Goal: Transaction & Acquisition: Purchase product/service

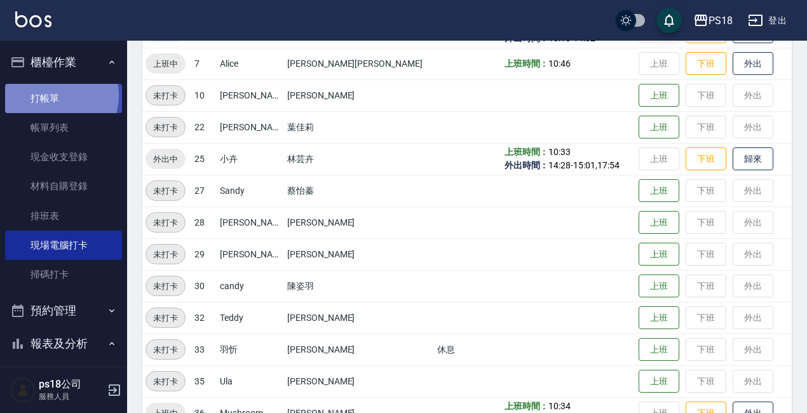
click at [51, 95] on link "打帳單" at bounding box center [63, 98] width 117 height 29
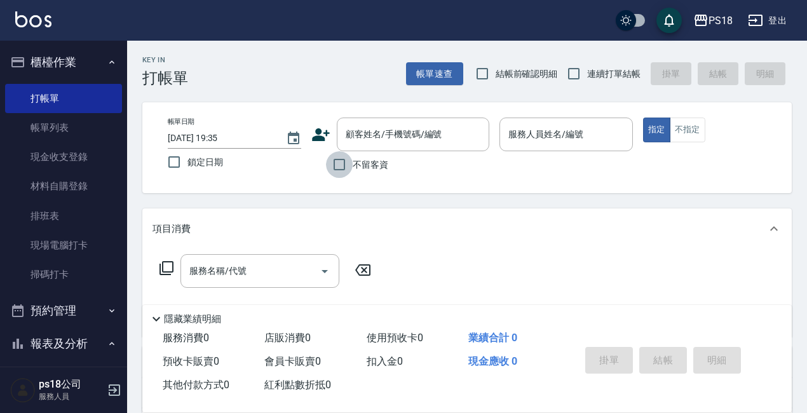
click at [335, 161] on input "不留客資" at bounding box center [339, 164] width 27 height 27
checkbox input "true"
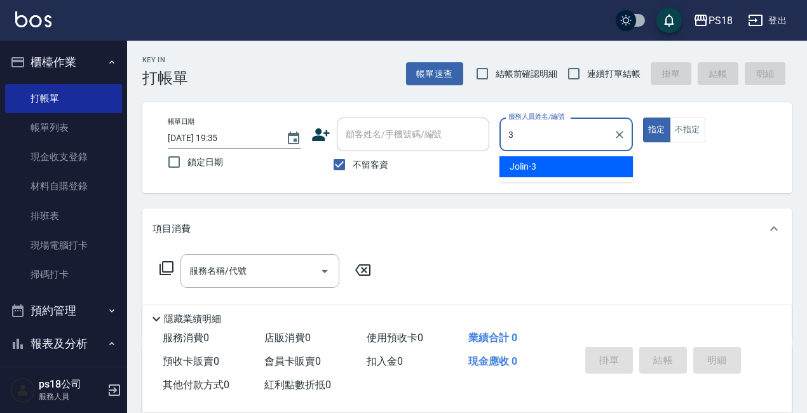
click at [529, 164] on span "Jolin -3" at bounding box center [522, 166] width 27 height 13
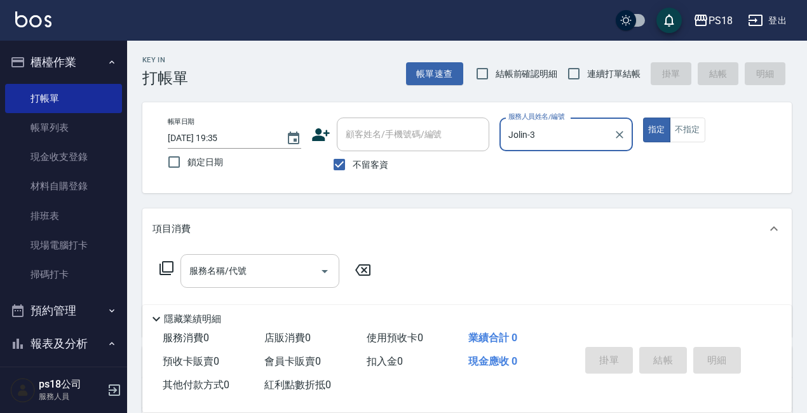
type input "Jolin-3"
click at [201, 269] on div "服務名稱/代號 服務名稱/代號" at bounding box center [259, 271] width 159 height 34
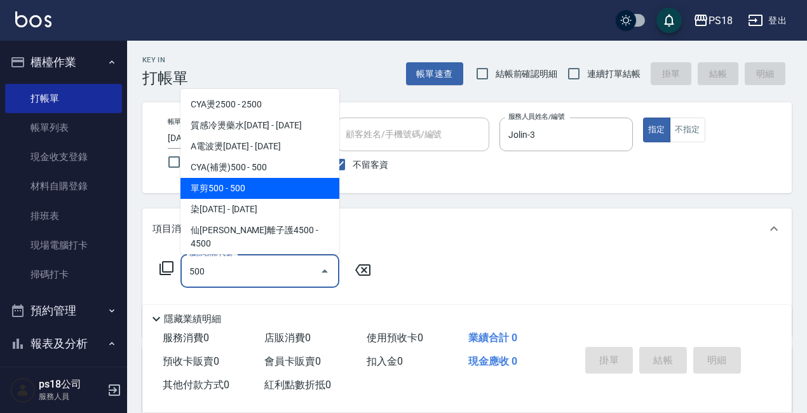
click at [224, 187] on span "單剪500 - 500" at bounding box center [259, 188] width 159 height 21
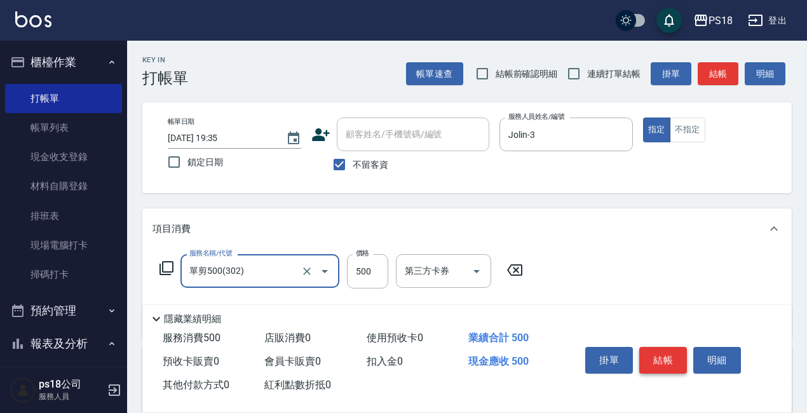
type input "單剪500(302)"
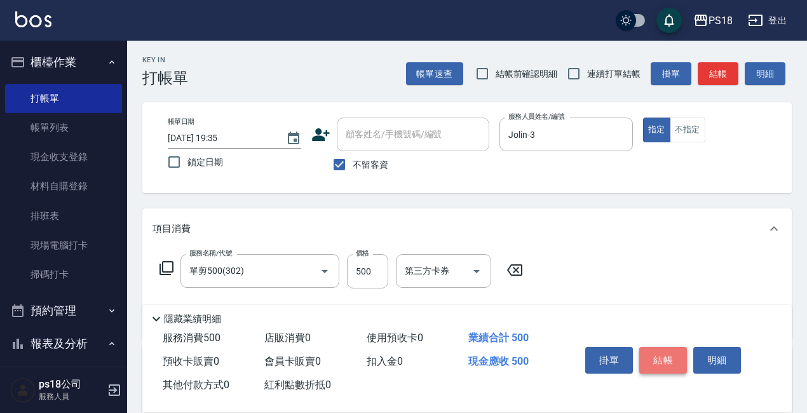
click at [664, 354] on button "結帳" at bounding box center [663, 360] width 48 height 27
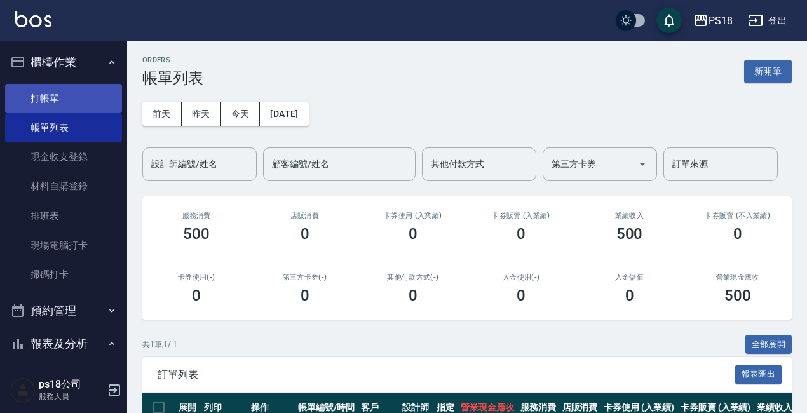
click at [49, 96] on link "打帳單" at bounding box center [63, 98] width 117 height 29
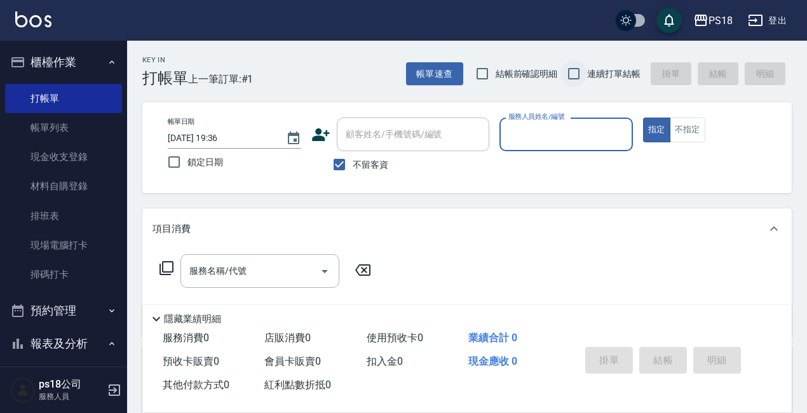
click at [572, 71] on input "連續打單結帳" at bounding box center [573, 73] width 27 height 27
checkbox input "true"
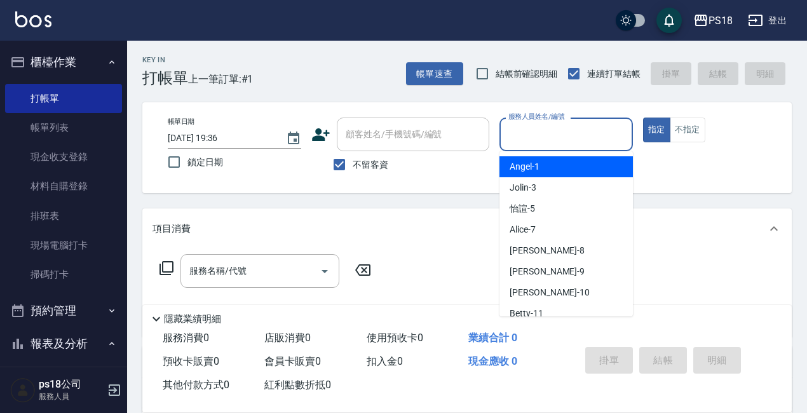
click at [520, 137] on input "服務人員姓名/編號" at bounding box center [566, 134] width 122 height 22
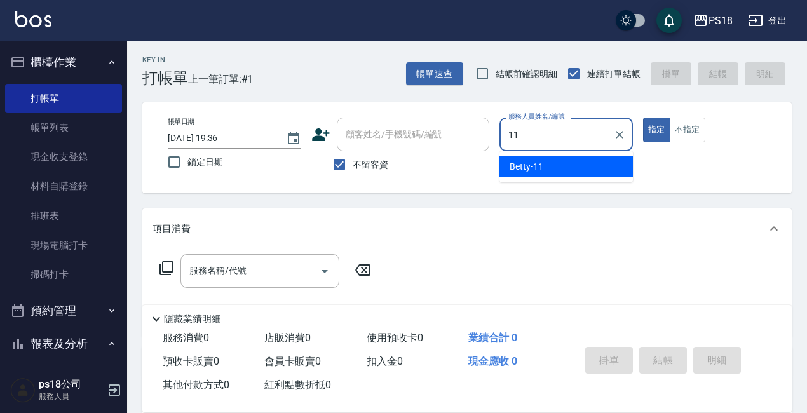
click at [518, 169] on span "Betty -11" at bounding box center [526, 166] width 34 height 13
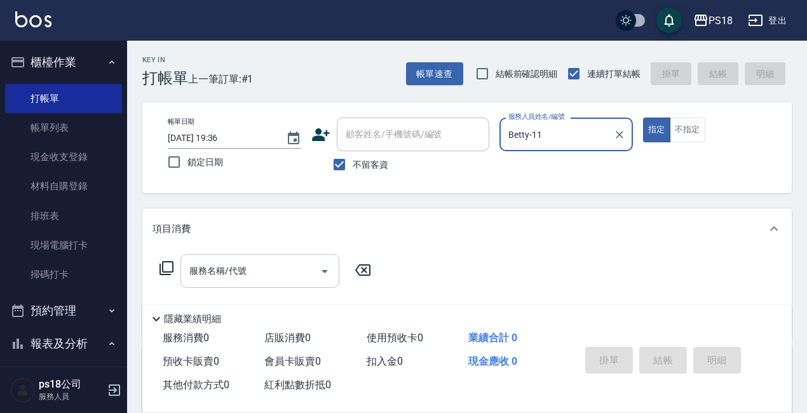
type input "Betty-11"
click at [220, 266] on div "服務名稱/代號 服務名稱/代號" at bounding box center [259, 271] width 159 height 34
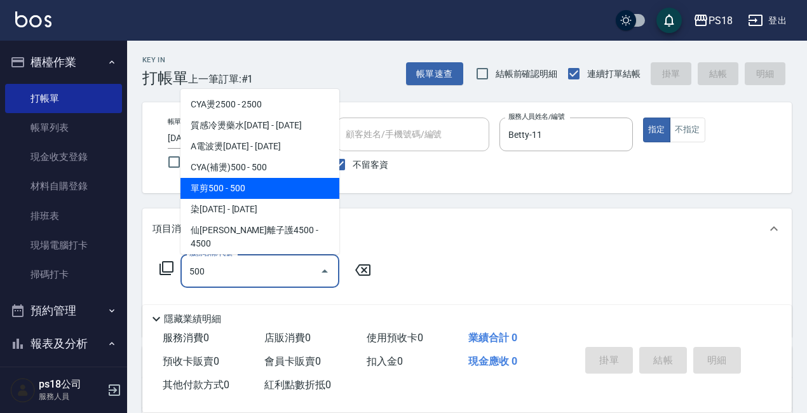
click at [244, 185] on span "單剪500 - 500" at bounding box center [259, 188] width 159 height 21
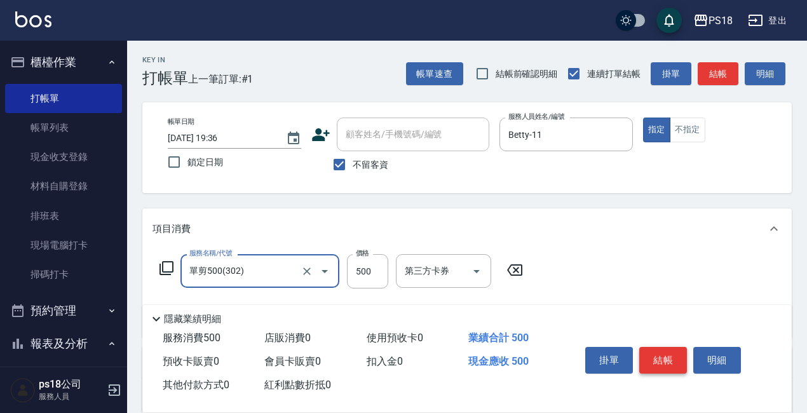
type input "單剪500(302)"
click at [657, 354] on button "結帳" at bounding box center [663, 360] width 48 height 27
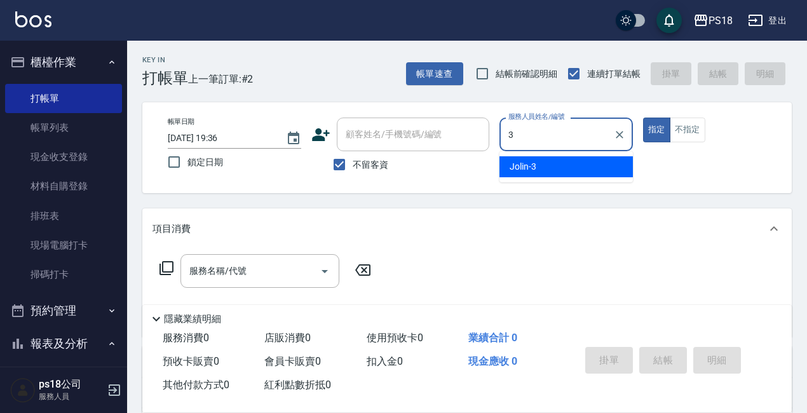
click at [540, 168] on div "Jolin -3" at bounding box center [565, 166] width 133 height 21
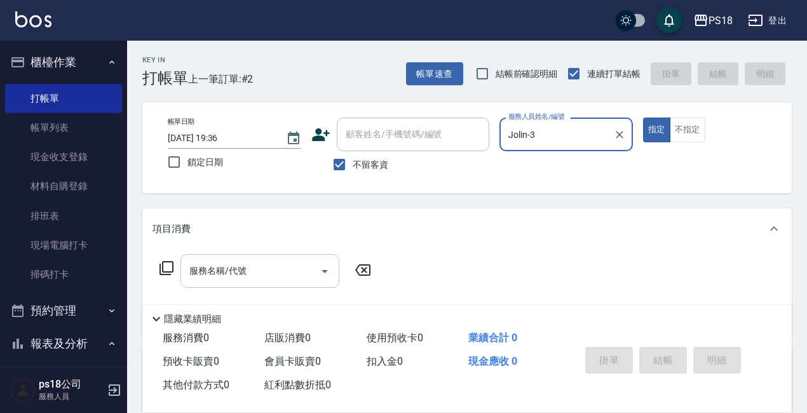
type input "Jolin-3"
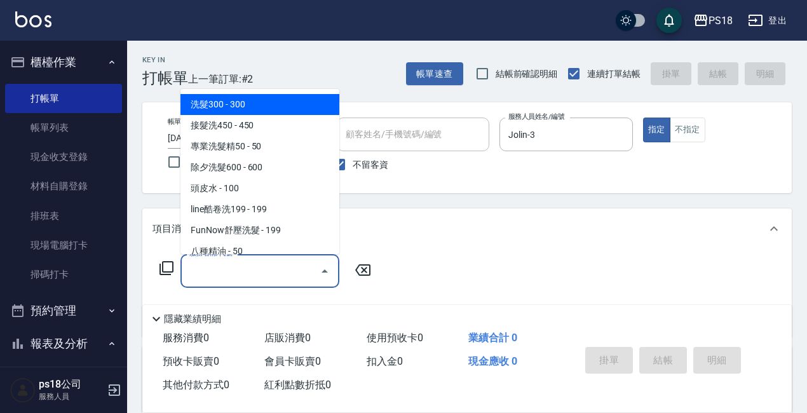
click at [188, 271] on input "服務名稱/代號" at bounding box center [250, 271] width 128 height 22
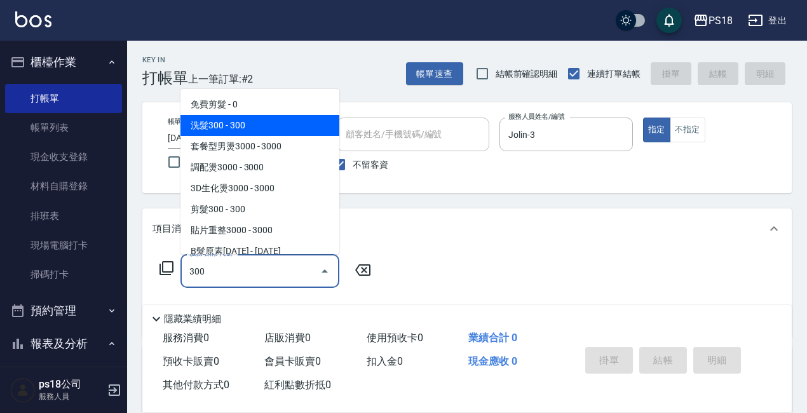
click at [213, 126] on span "洗髮300 - 300" at bounding box center [259, 125] width 159 height 21
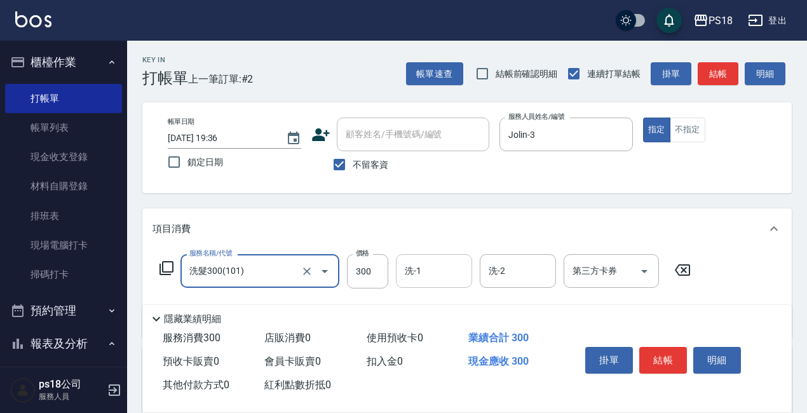
type input "洗髮300(101)"
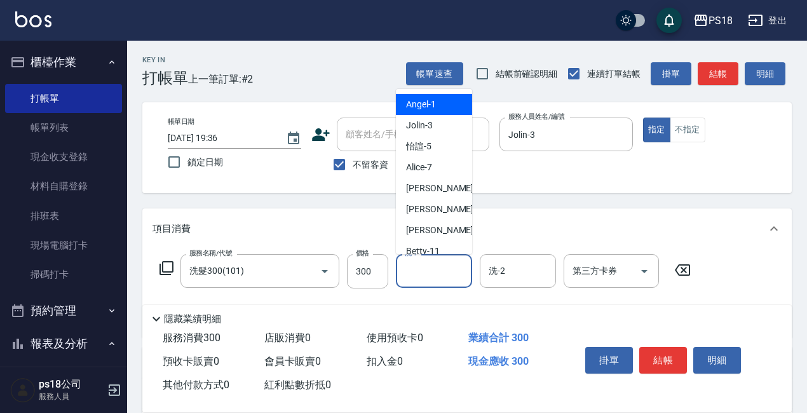
click at [416, 264] on div "洗-1 洗-1" at bounding box center [434, 271] width 76 height 34
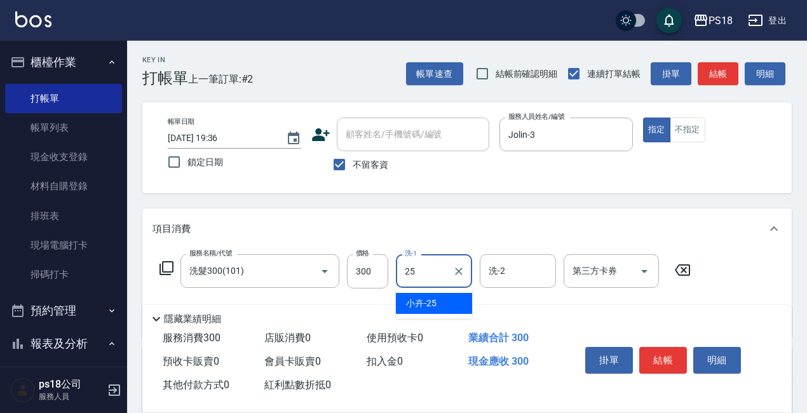
drag, startPoint x: 414, startPoint y: 302, endPoint x: 489, endPoint y: 295, distance: 75.9
click at [417, 300] on span "小卉 -25" at bounding box center [421, 303] width 30 height 13
type input "小卉-25"
click at [666, 347] on button "結帳" at bounding box center [663, 360] width 48 height 27
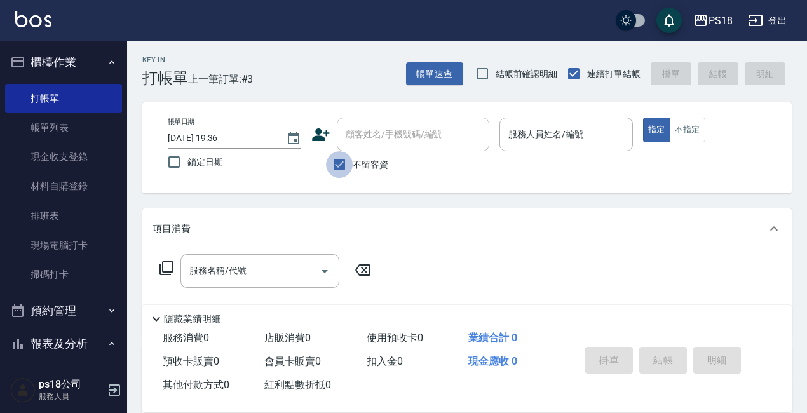
click at [342, 163] on input "不留客資" at bounding box center [339, 164] width 27 height 27
checkbox input "false"
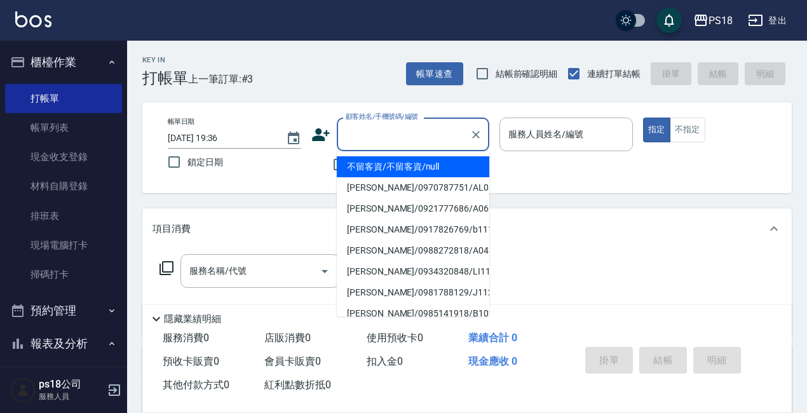
click at [358, 135] on input "顧客姓名/手機號碼/編號" at bounding box center [403, 134] width 122 height 22
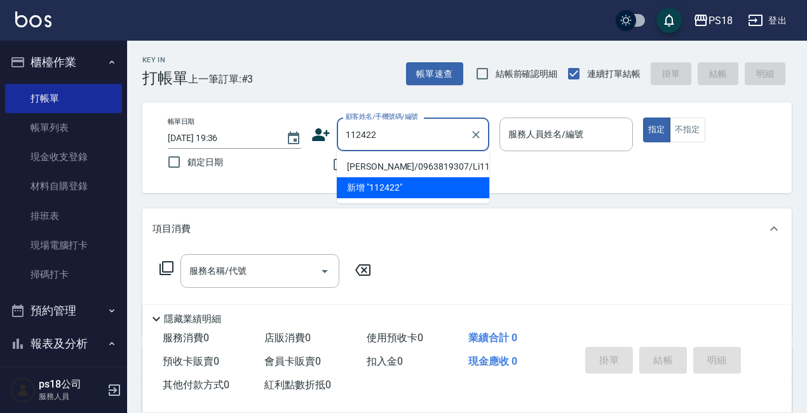
click at [382, 170] on li "謝品萱/0963819307/Li112422" at bounding box center [413, 166] width 152 height 21
type input "謝品萱/0963819307/Li112422"
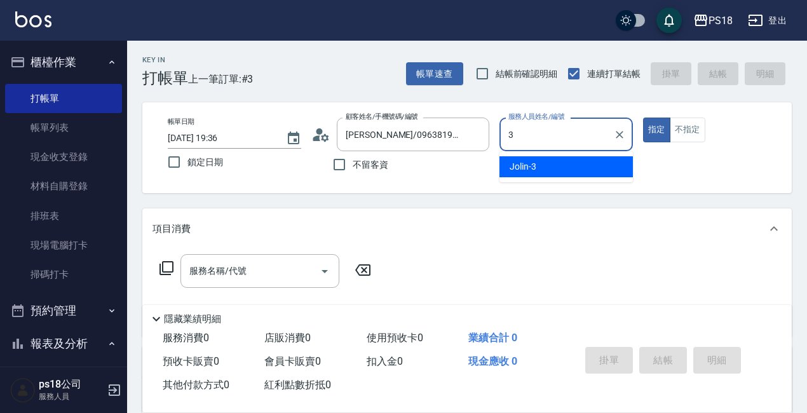
click at [544, 166] on div "Jolin -3" at bounding box center [565, 166] width 133 height 21
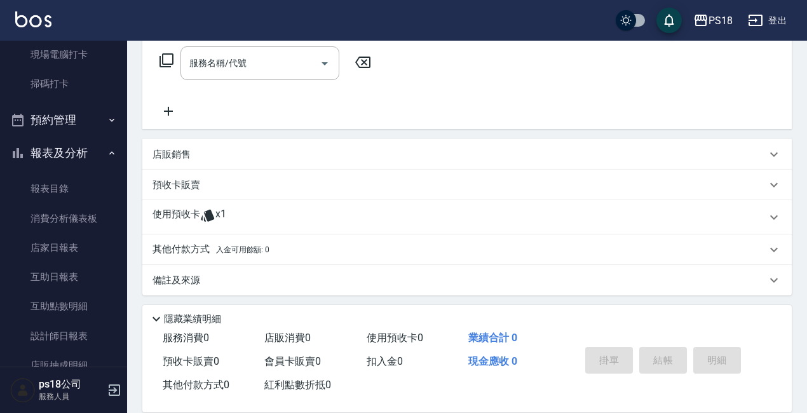
scroll to position [212, 0]
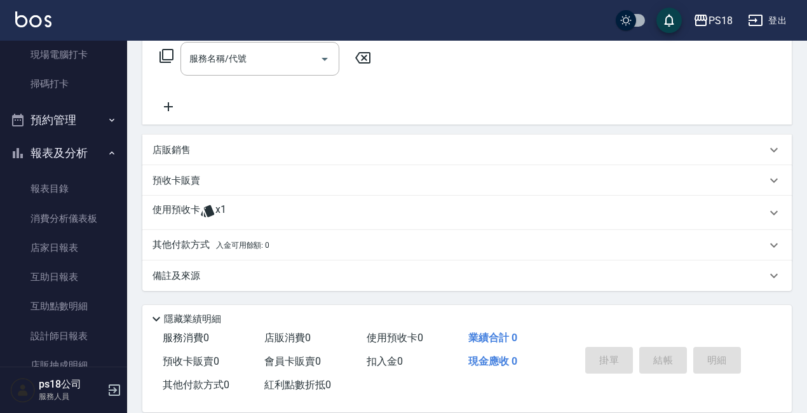
type input "Jolin-3"
click at [207, 211] on icon at bounding box center [207, 211] width 13 height 12
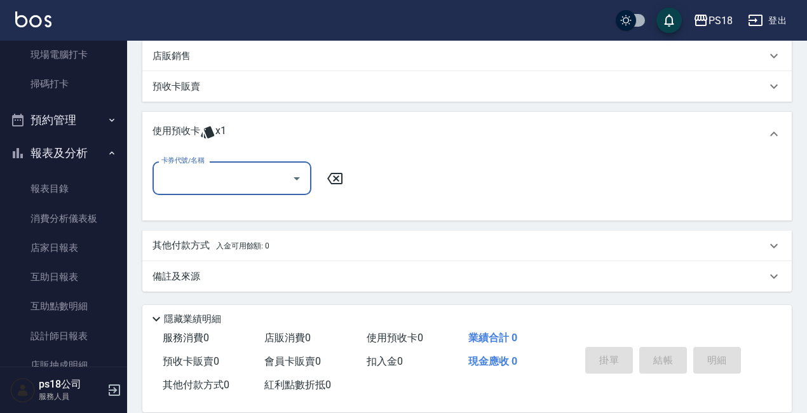
scroll to position [307, 0]
click at [212, 187] on input "卡券代號/名稱" at bounding box center [222, 177] width 128 height 22
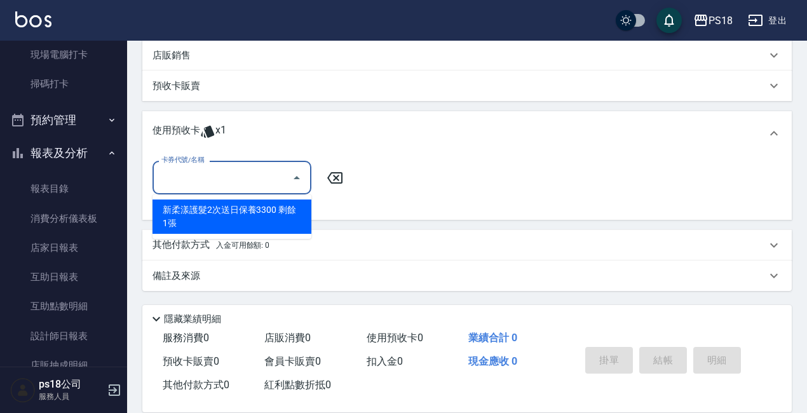
click at [272, 224] on div "新柔漾護髮2次送日保養3300 剩餘1張" at bounding box center [231, 216] width 159 height 34
type input "新柔漾護髮2次送日保養3300"
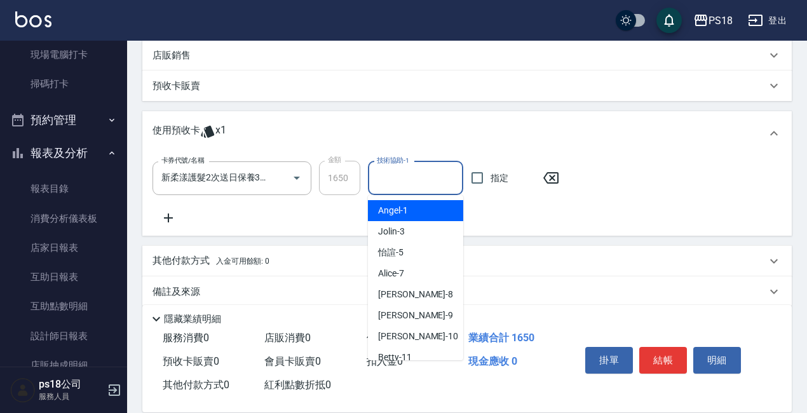
click at [410, 173] on input "技術協助-1" at bounding box center [415, 178] width 84 height 22
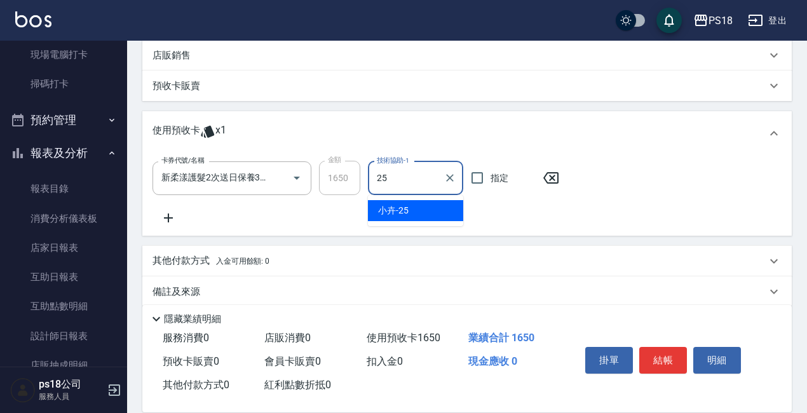
click at [434, 211] on div "小卉 -25" at bounding box center [415, 210] width 95 height 21
type input "小卉-25"
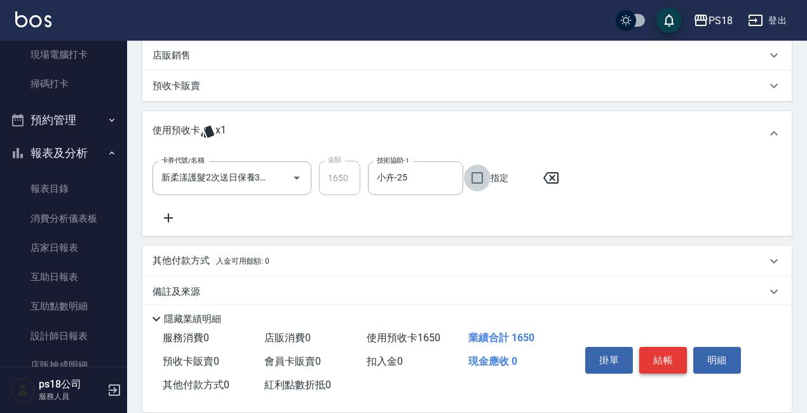
click at [660, 353] on button "結帳" at bounding box center [663, 360] width 48 height 27
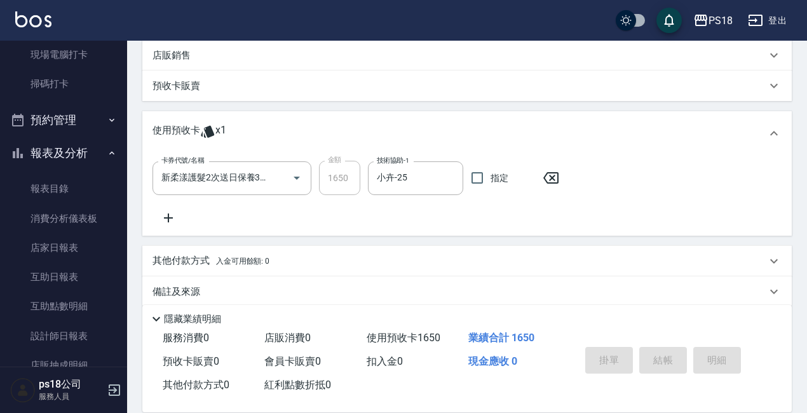
type input "2025/09/23 19:37"
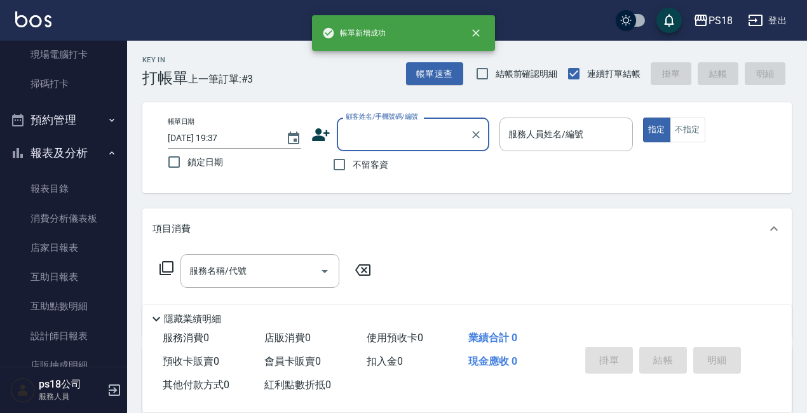
scroll to position [0, 0]
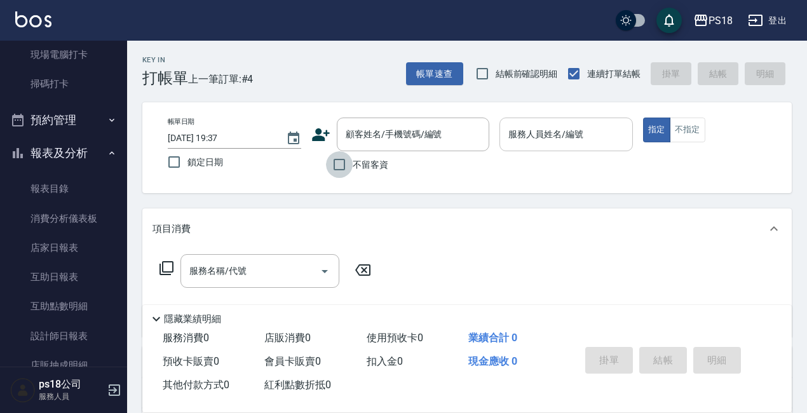
drag, startPoint x: 337, startPoint y: 163, endPoint x: 542, endPoint y: 150, distance: 205.6
click at [339, 161] on input "不留客資" at bounding box center [339, 164] width 27 height 27
checkbox input "true"
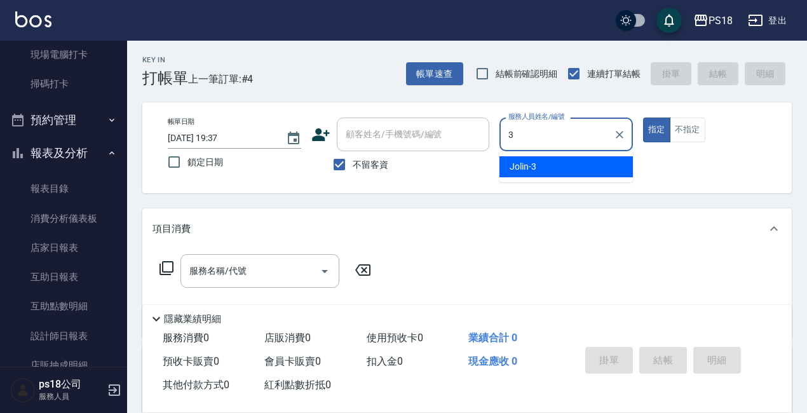
click at [533, 167] on span "Jolin -3" at bounding box center [522, 166] width 27 height 13
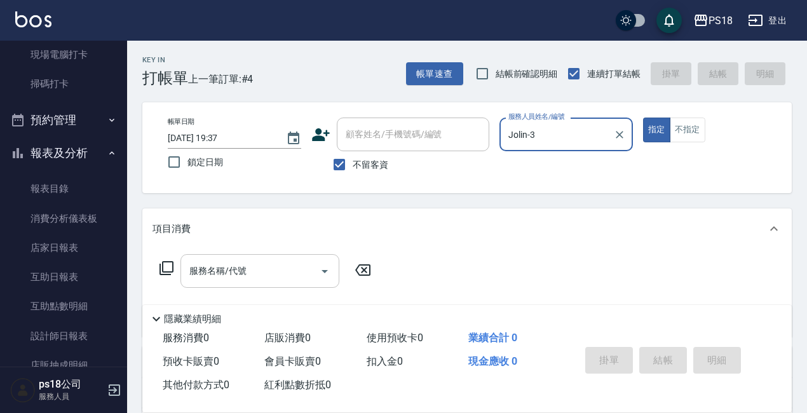
type input "Jolin-3"
click at [199, 264] on div "服務名稱/代號 服務名稱/代號" at bounding box center [259, 271] width 159 height 34
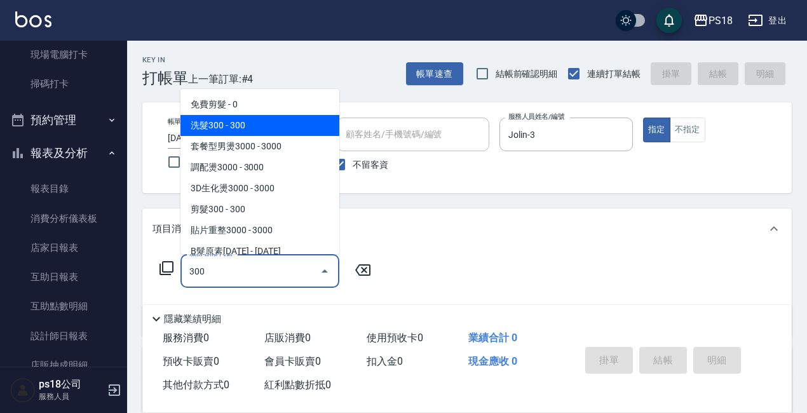
click at [221, 125] on span "洗髮300 - 300" at bounding box center [259, 125] width 159 height 21
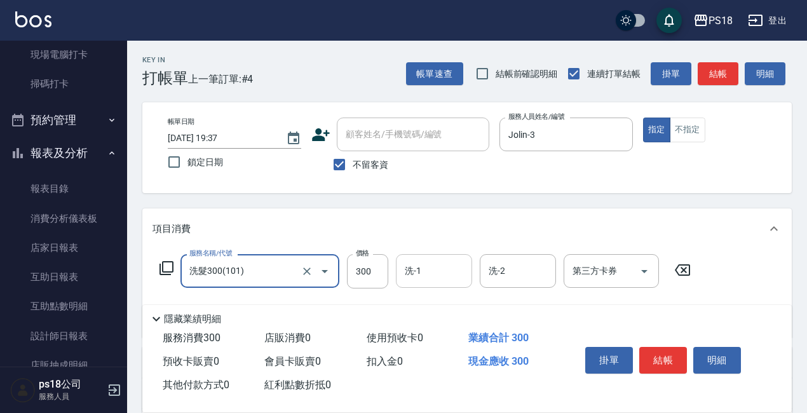
type input "洗髮300(101)"
click at [423, 274] on input "洗-1" at bounding box center [433, 271] width 65 height 22
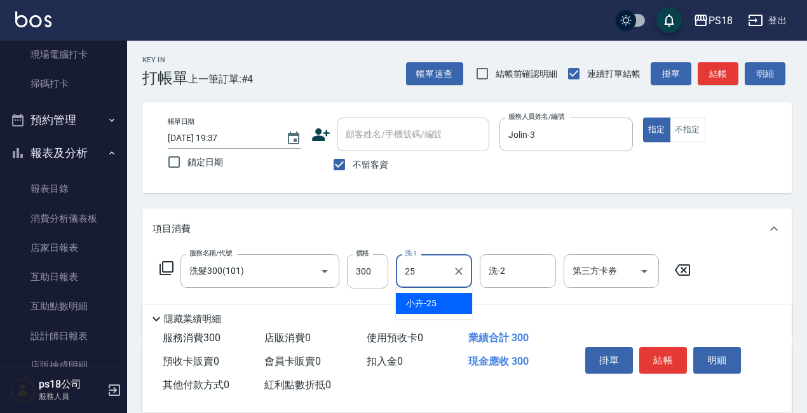
click at [422, 297] on span "小卉 -25" at bounding box center [421, 303] width 30 height 13
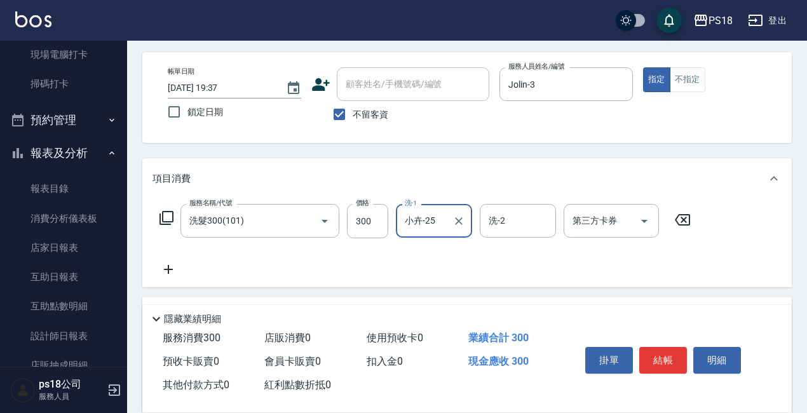
scroll to position [127, 0]
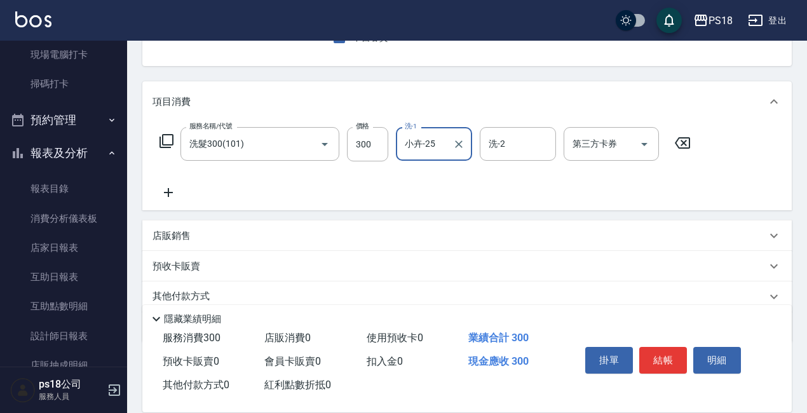
type input "小卉-25"
click at [170, 191] on icon at bounding box center [168, 192] width 32 height 15
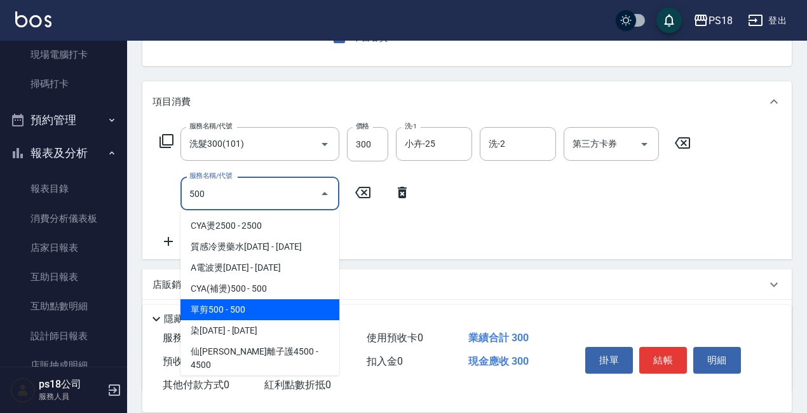
click at [254, 309] on span "單剪500 - 500" at bounding box center [259, 309] width 159 height 21
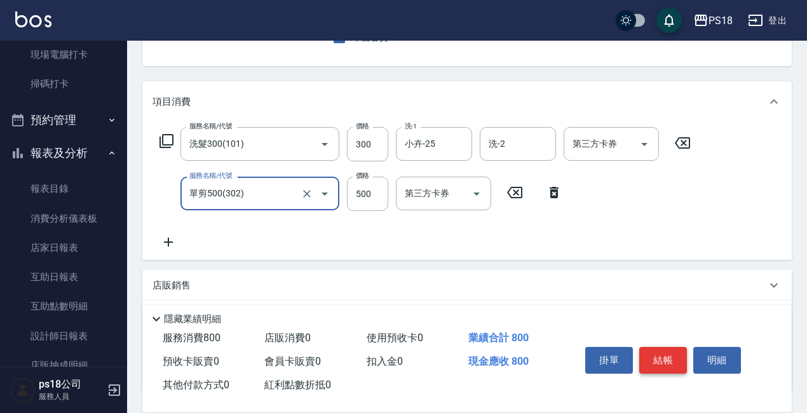
type input "單剪500(302)"
click at [652, 355] on button "結帳" at bounding box center [663, 360] width 48 height 27
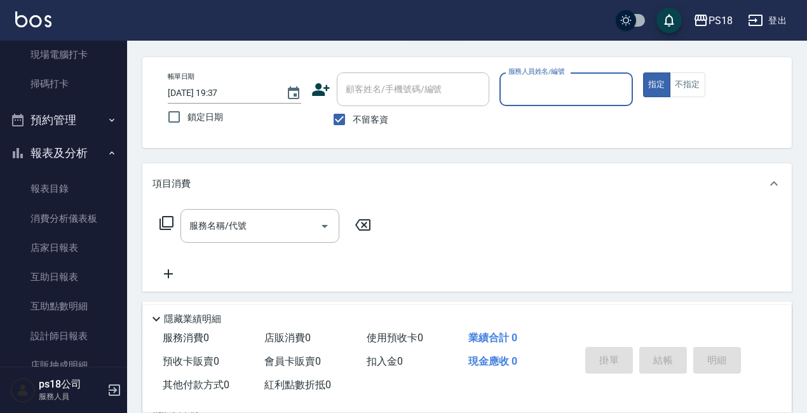
scroll to position [0, 0]
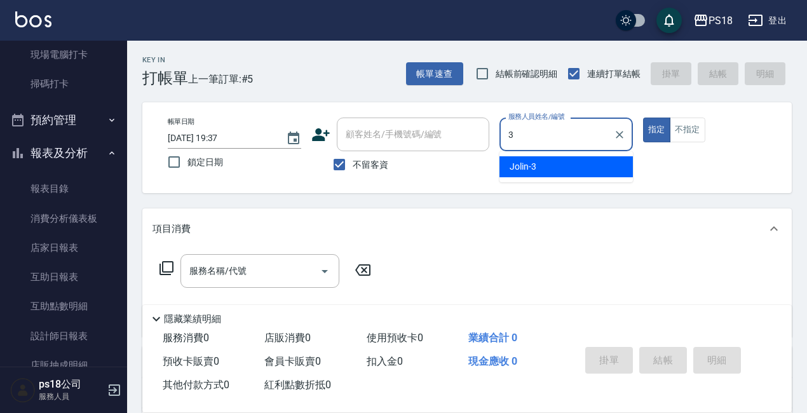
click at [547, 167] on div "Jolin -3" at bounding box center [565, 166] width 133 height 21
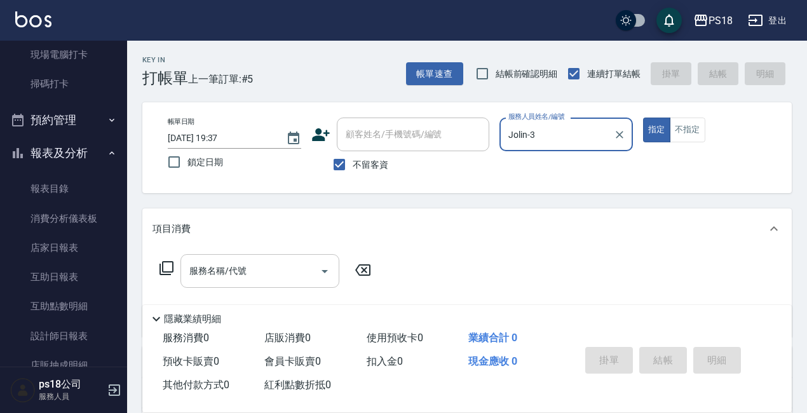
click at [184, 269] on div "服務名稱/代號" at bounding box center [259, 271] width 159 height 34
type input "Jolin-3"
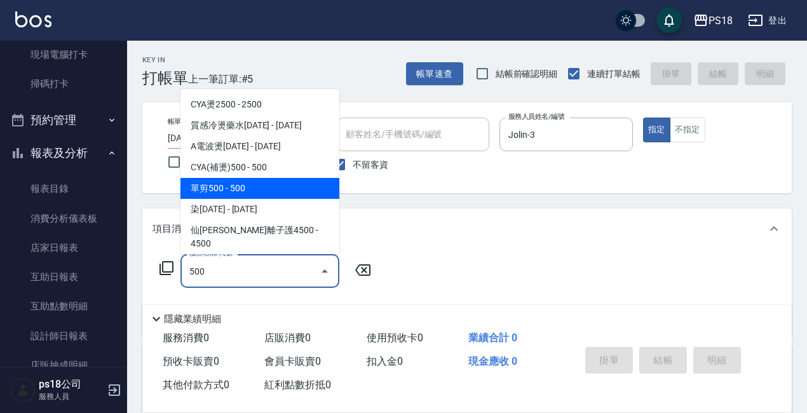
click at [264, 185] on span "單剪500 - 500" at bounding box center [259, 188] width 159 height 21
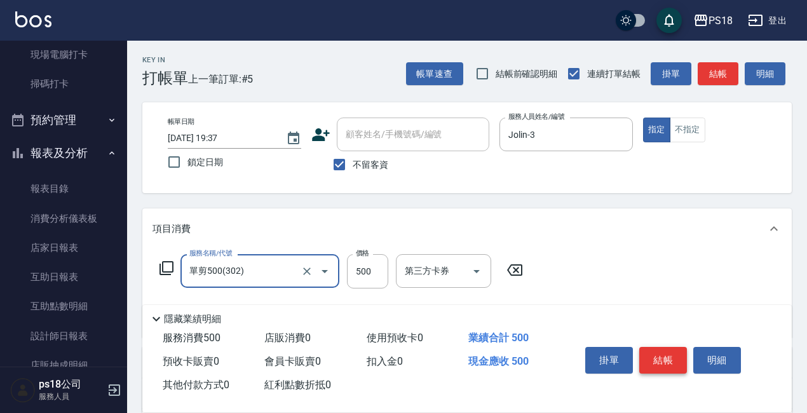
type input "單剪500(302)"
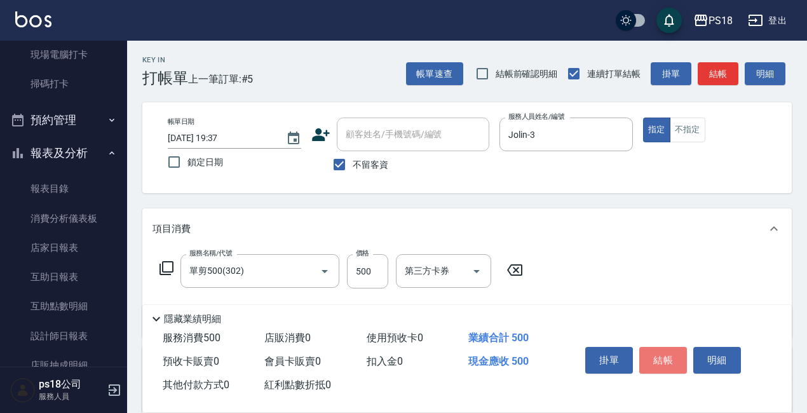
drag, startPoint x: 656, startPoint y: 356, endPoint x: 628, endPoint y: 353, distance: 28.1
click at [656, 356] on button "結帳" at bounding box center [663, 360] width 48 height 27
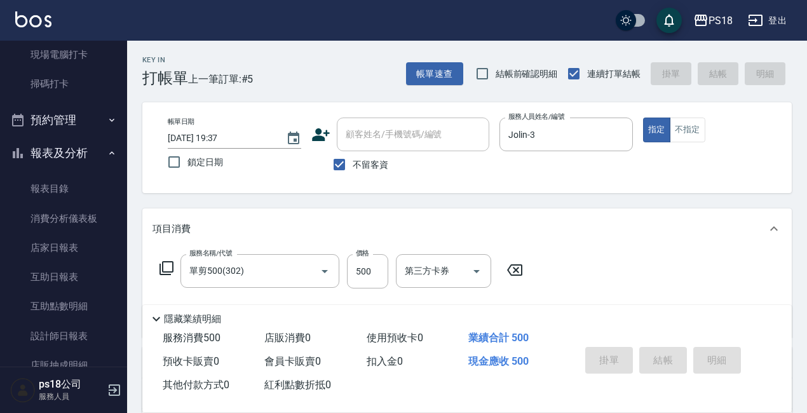
type input "2025/09/23 19:38"
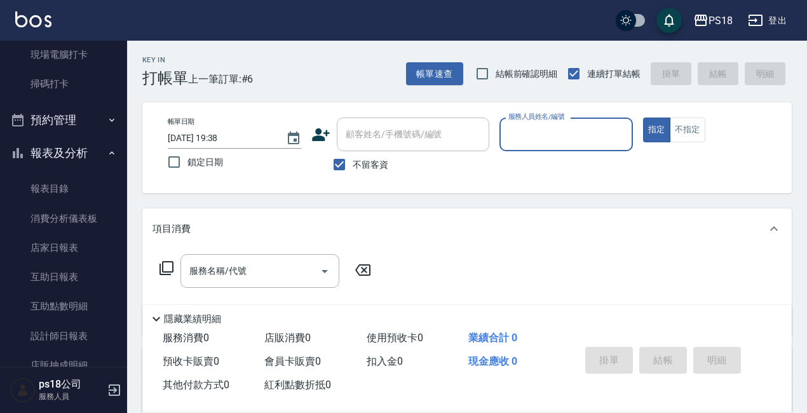
drag, startPoint x: 340, startPoint y: 163, endPoint x: 344, endPoint y: 138, distance: 25.0
click at [340, 156] on input "不留客資" at bounding box center [339, 164] width 27 height 27
checkbox input "false"
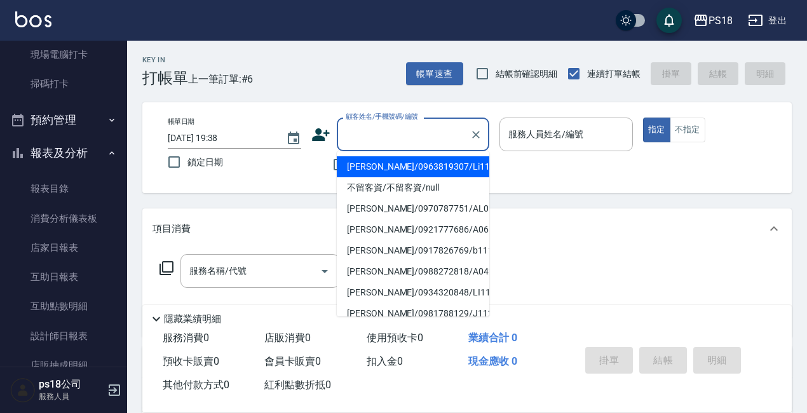
click at [344, 131] on input "顧客姓名/手機號碼/編號" at bounding box center [403, 134] width 122 height 22
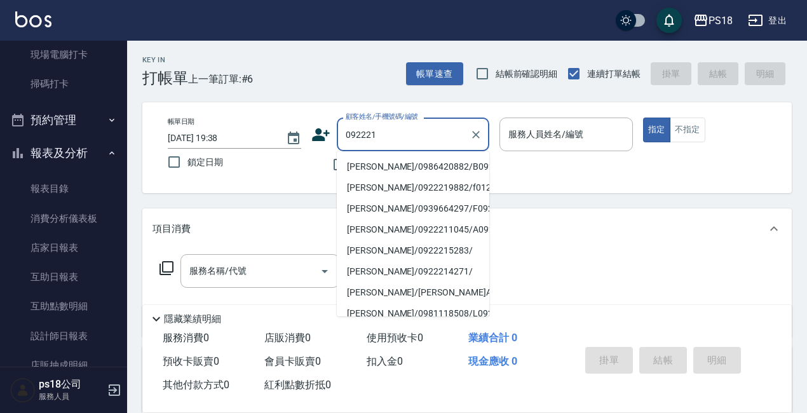
click at [369, 168] on li "陳怡君/0986420882/B092221" at bounding box center [413, 166] width 152 height 21
type input "陳怡君/0986420882/B092221"
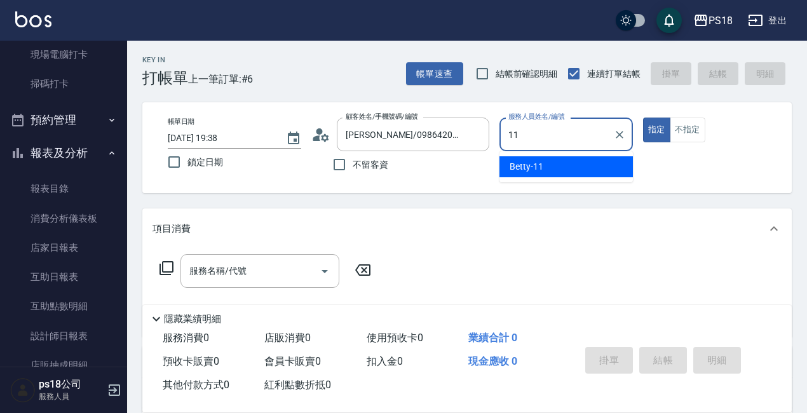
click at [529, 163] on span "Betty -11" at bounding box center [526, 166] width 34 height 13
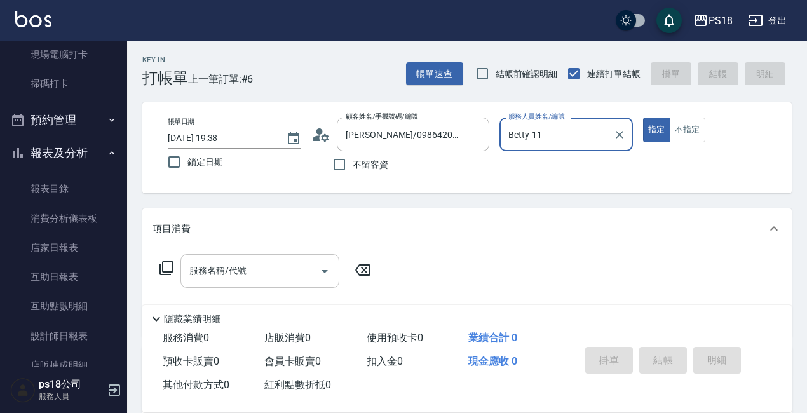
type input "Betty-11"
click at [203, 271] on div "服務名稱/代號 服務名稱/代號" at bounding box center [259, 271] width 159 height 34
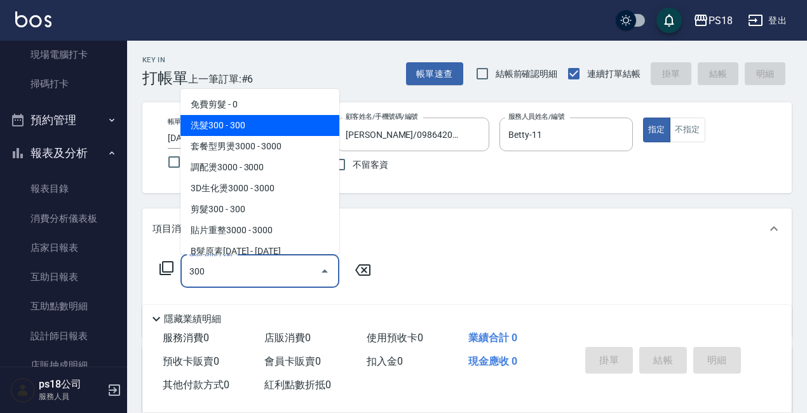
click at [246, 119] on span "洗髮300 - 300" at bounding box center [259, 125] width 159 height 21
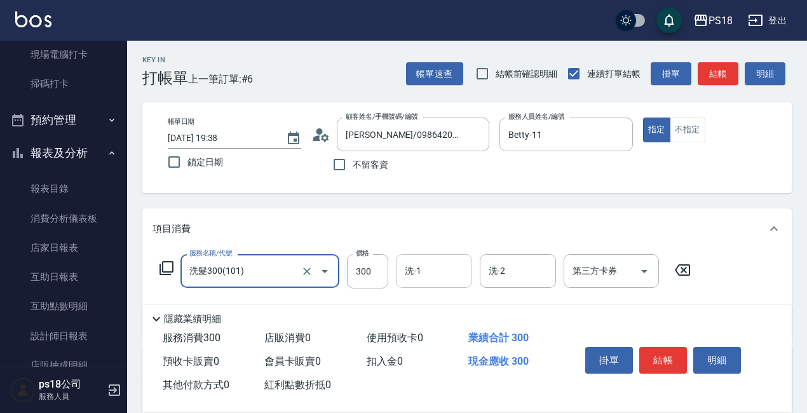
type input "洗髮300(101)"
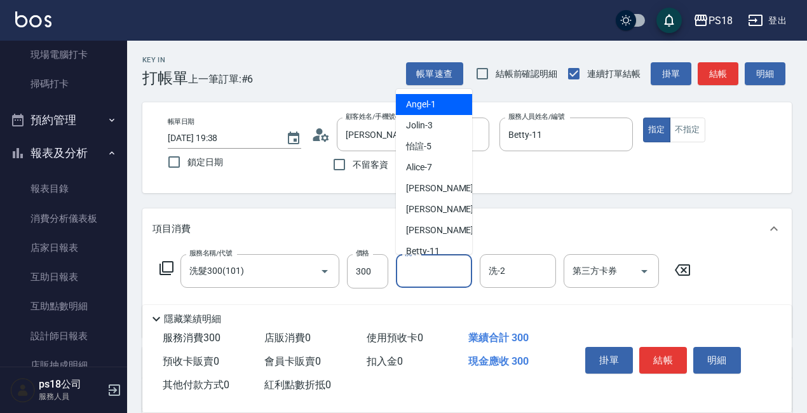
drag, startPoint x: 433, startPoint y: 272, endPoint x: 417, endPoint y: 271, distance: 15.3
click at [427, 272] on input "洗-1" at bounding box center [433, 271] width 65 height 22
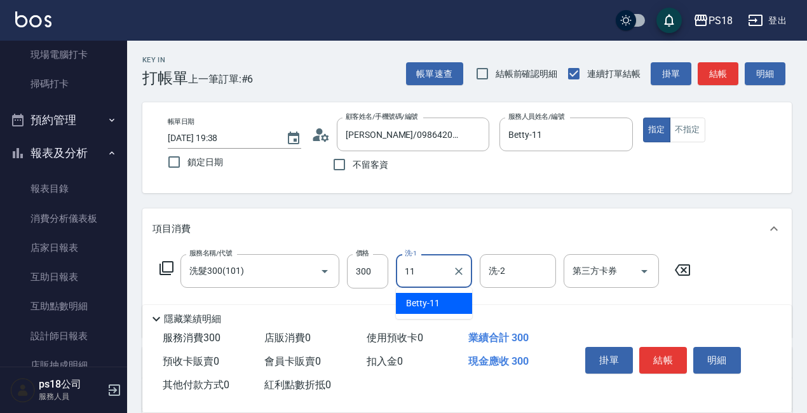
click at [418, 302] on span "Betty -11" at bounding box center [423, 303] width 34 height 13
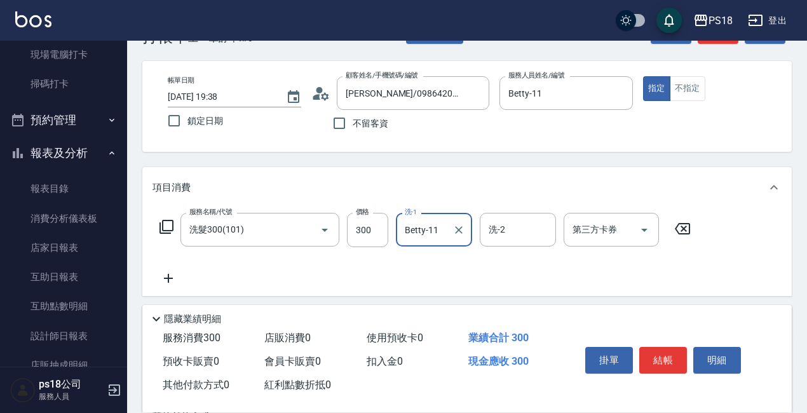
scroll to position [64, 0]
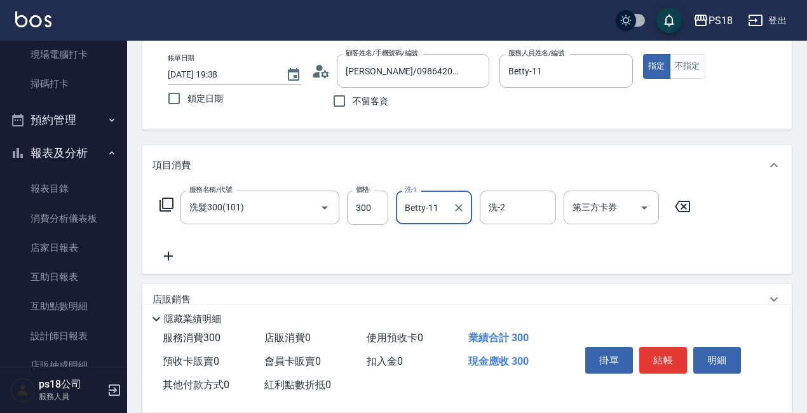
type input "Betty-11"
click at [168, 257] on icon at bounding box center [168, 256] width 9 height 9
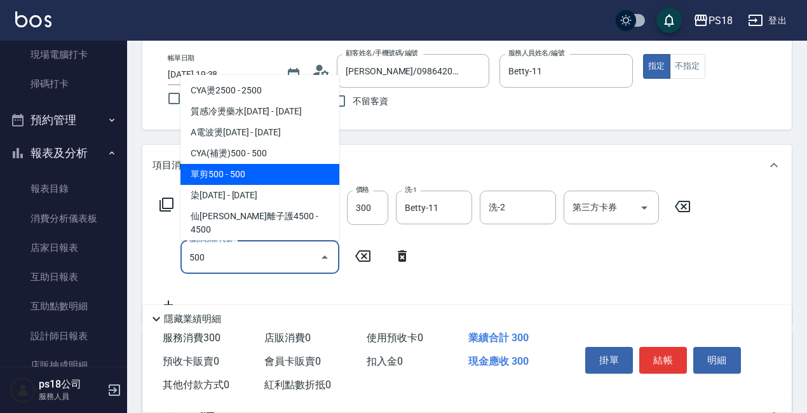
click at [255, 172] on span "單剪500 - 500" at bounding box center [259, 174] width 159 height 21
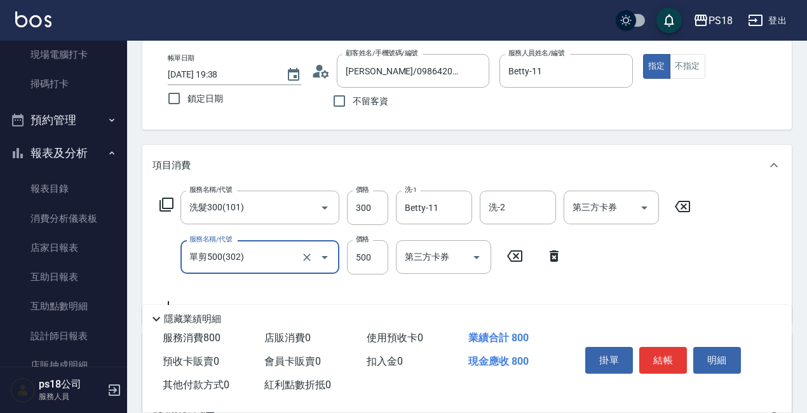
scroll to position [191, 0]
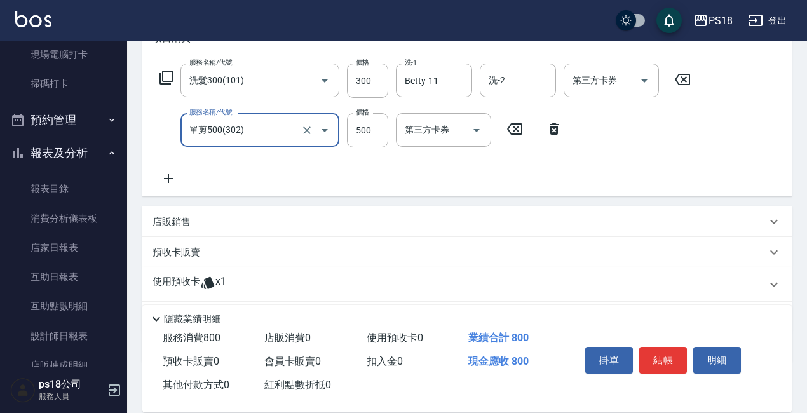
type input "單剪500(302)"
click at [170, 220] on p "店販銷售" at bounding box center [171, 221] width 38 height 13
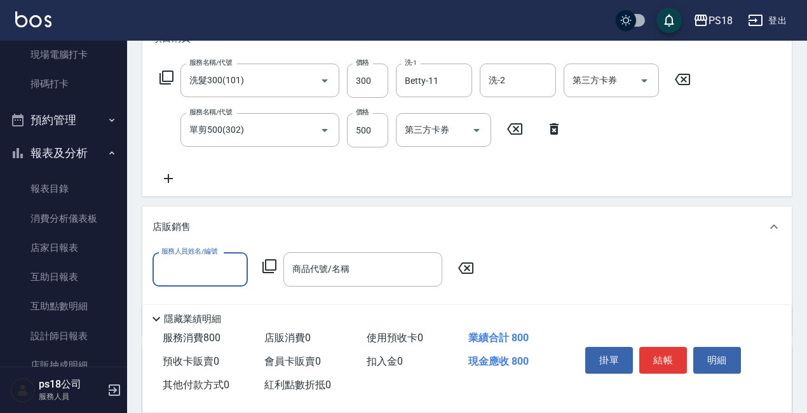
scroll to position [254, 0]
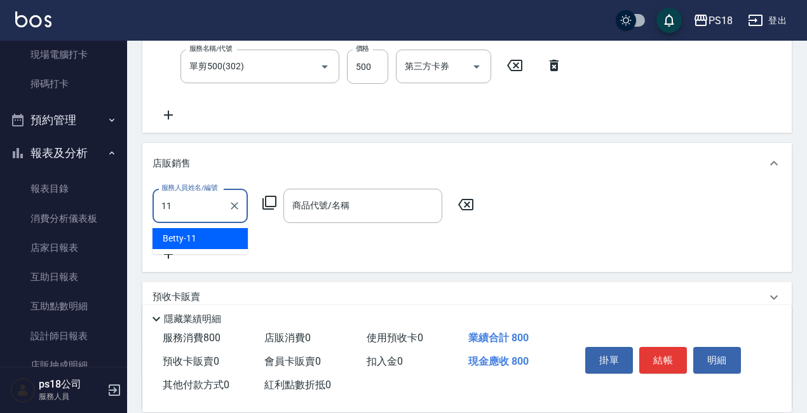
type input "Betty-11"
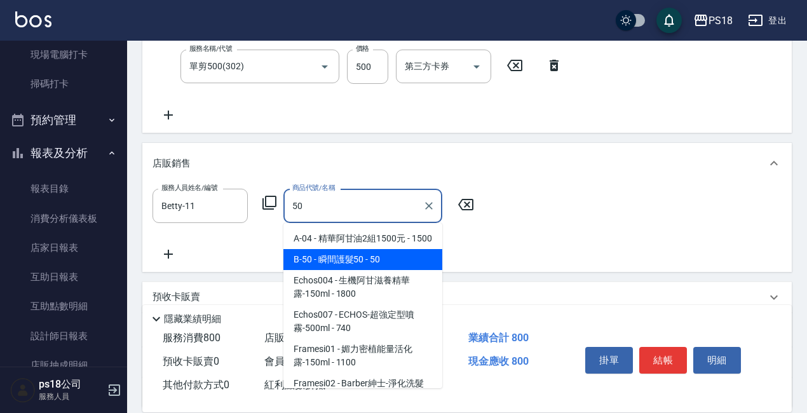
click at [336, 264] on span "B-50 - 瞬間護髮50 - 50" at bounding box center [362, 259] width 159 height 21
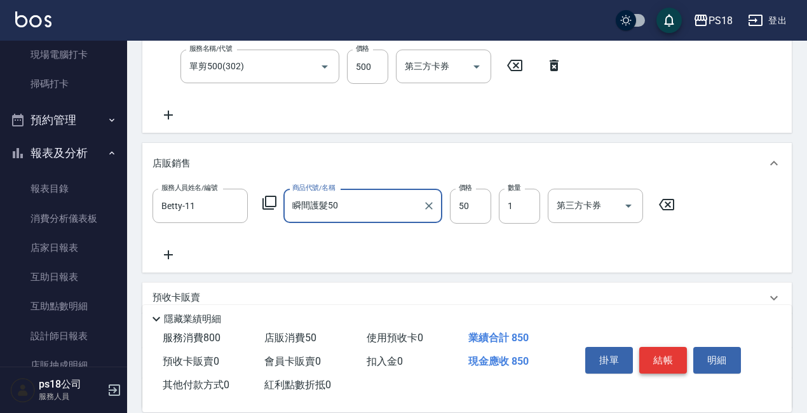
type input "瞬間護髮50"
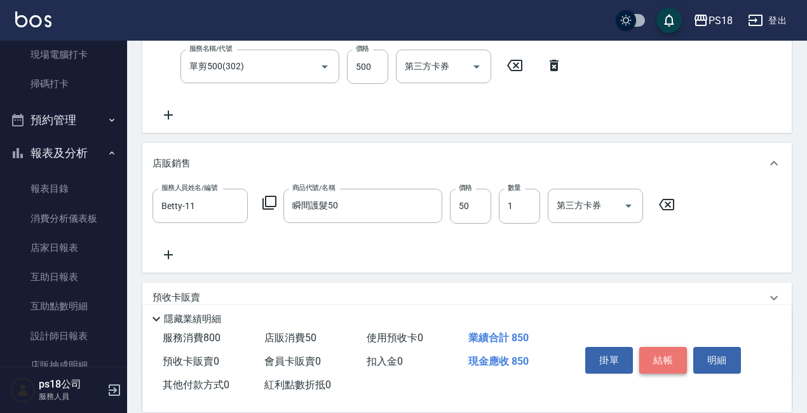
click at [653, 350] on button "結帳" at bounding box center [663, 360] width 48 height 27
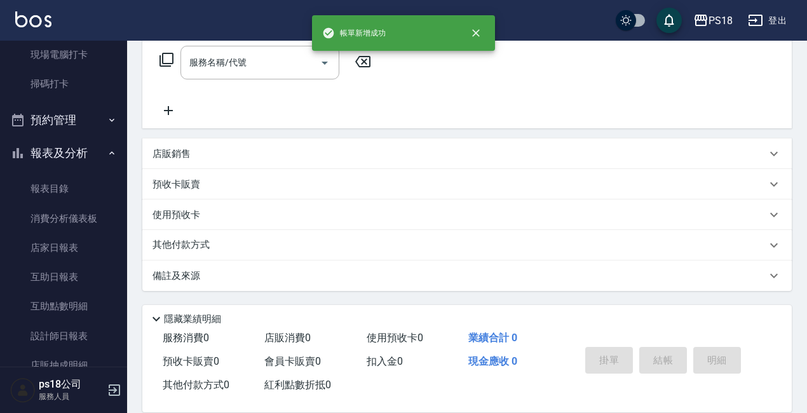
scroll to position [0, 0]
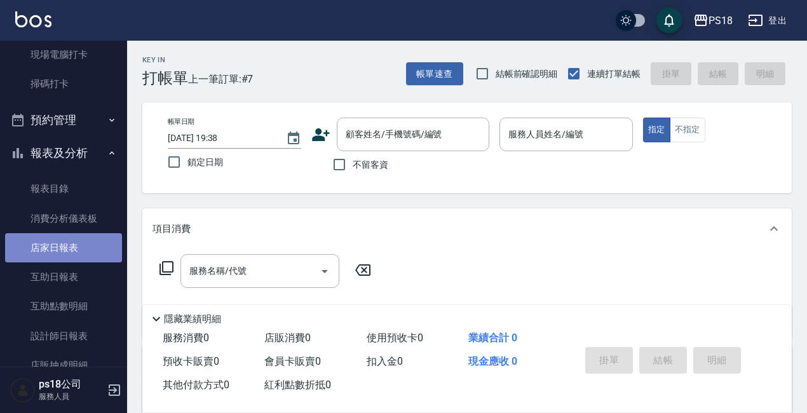
click at [71, 245] on link "店家日報表" at bounding box center [63, 247] width 117 height 29
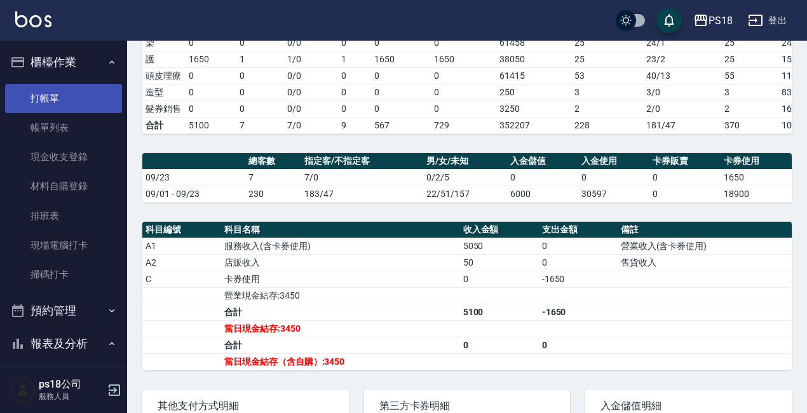
click at [65, 101] on link "打帳單" at bounding box center [63, 98] width 117 height 29
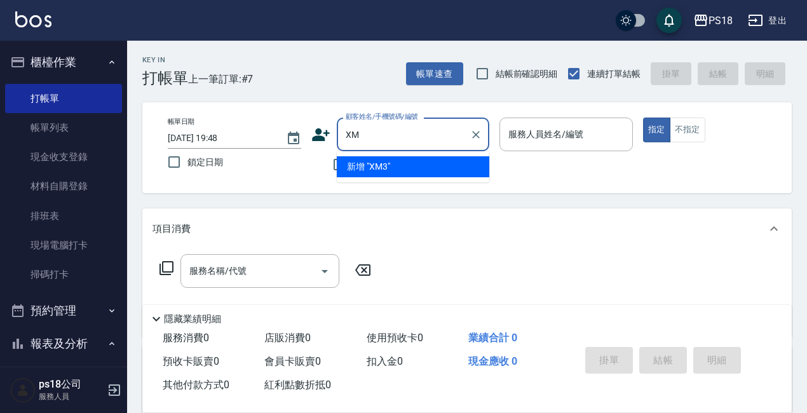
type input "X"
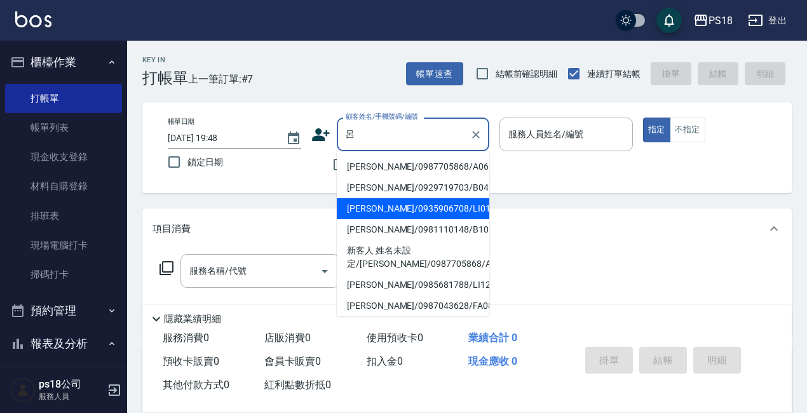
click at [413, 210] on li "呂揚諭/0935906708/LI012221" at bounding box center [413, 208] width 152 height 21
type input "呂揚諭/0935906708/LI012221"
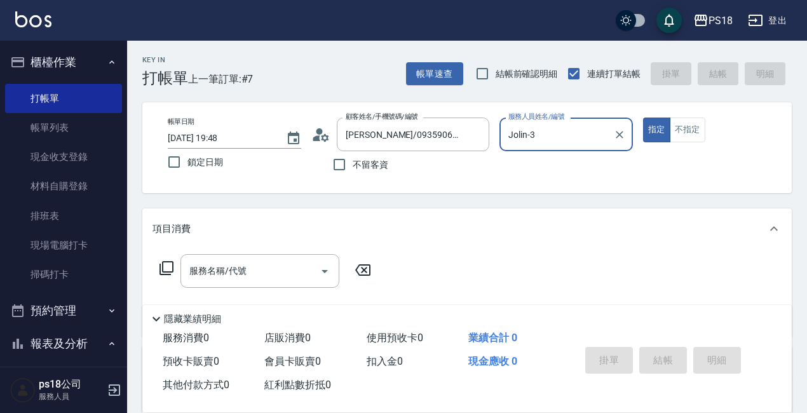
type input "Jolin-3"
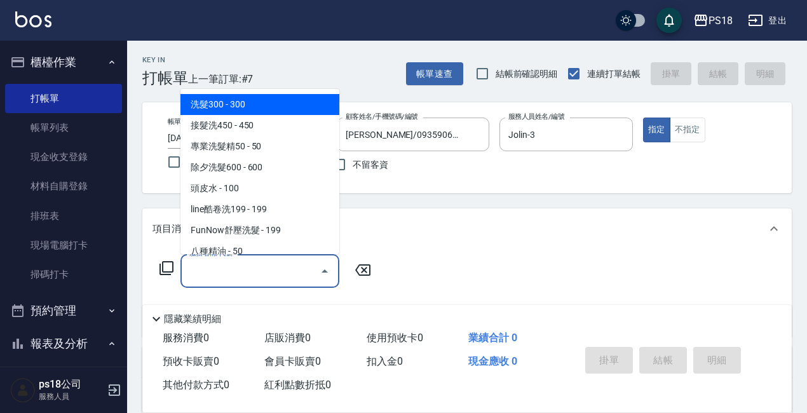
click at [201, 271] on div "服務名稱/代號 服務名稱/代號" at bounding box center [259, 271] width 159 height 34
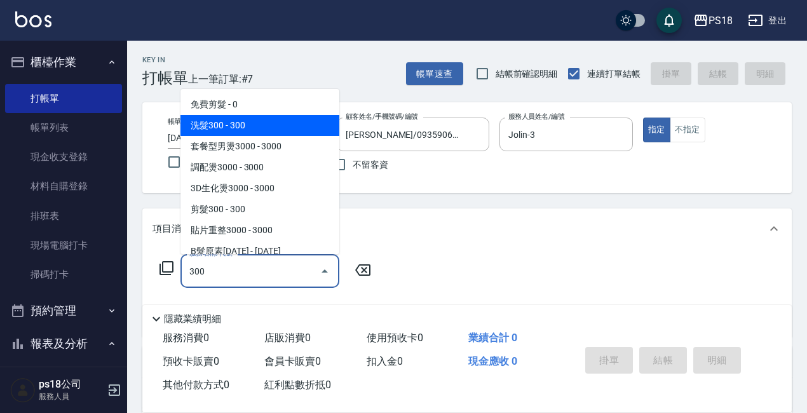
click at [257, 123] on span "洗髮300 - 300" at bounding box center [259, 125] width 159 height 21
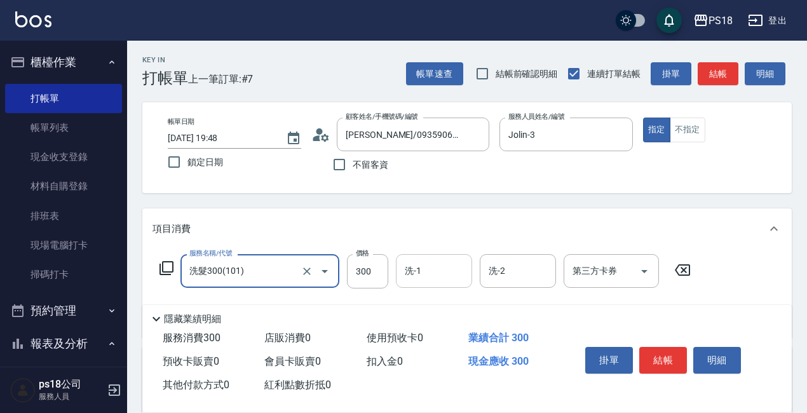
type input "洗髮300(101)"
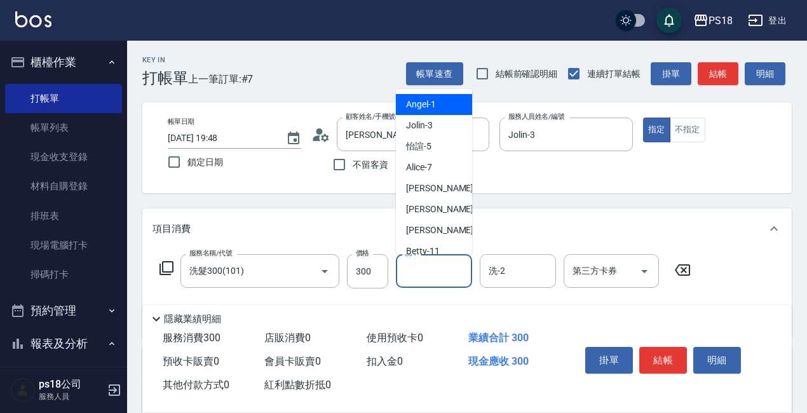
click at [407, 266] on div "洗-1 洗-1" at bounding box center [434, 271] width 76 height 34
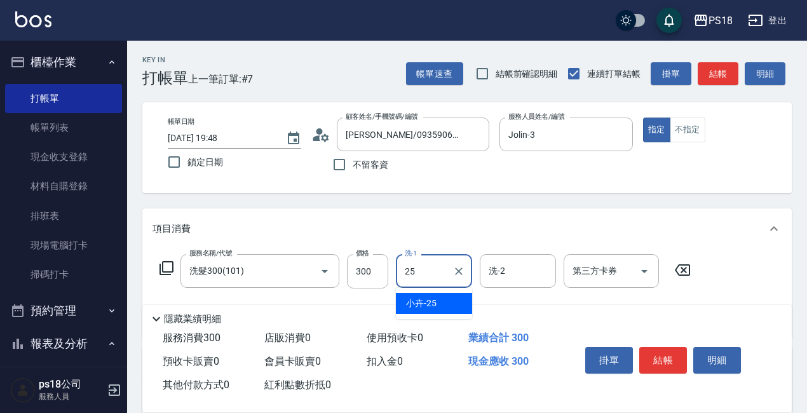
click at [429, 301] on span "小卉 -25" at bounding box center [421, 303] width 30 height 13
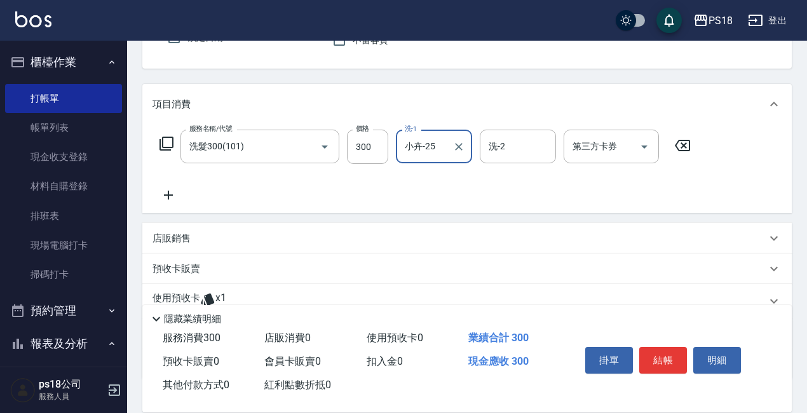
scroll to position [127, 0]
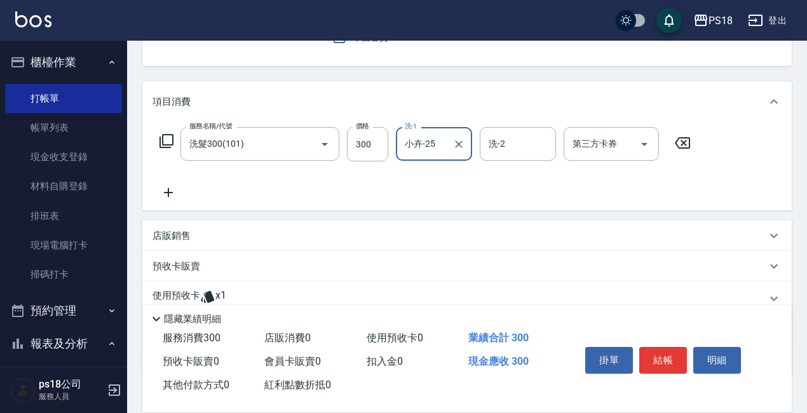
type input "小卉-25"
click at [167, 192] on icon at bounding box center [168, 192] width 9 height 9
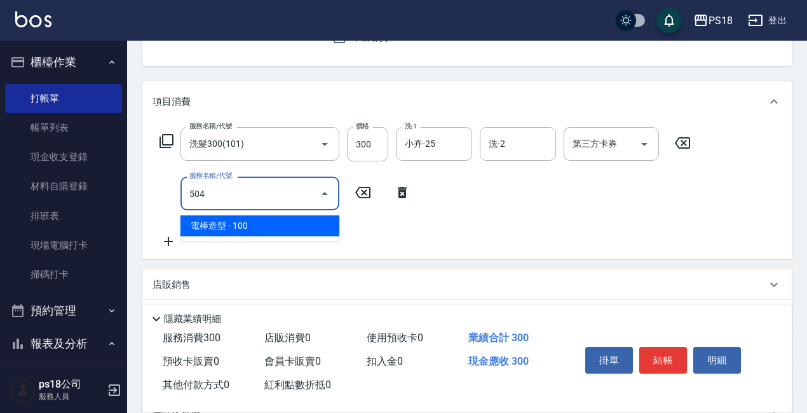
click at [210, 222] on span "電棒造型 - 100" at bounding box center [259, 225] width 159 height 21
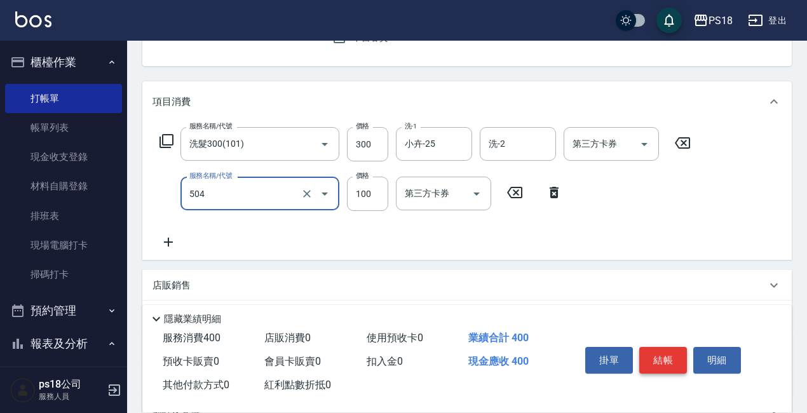
type input "電棒造型(504)"
click at [669, 349] on button "結帳" at bounding box center [663, 360] width 48 height 27
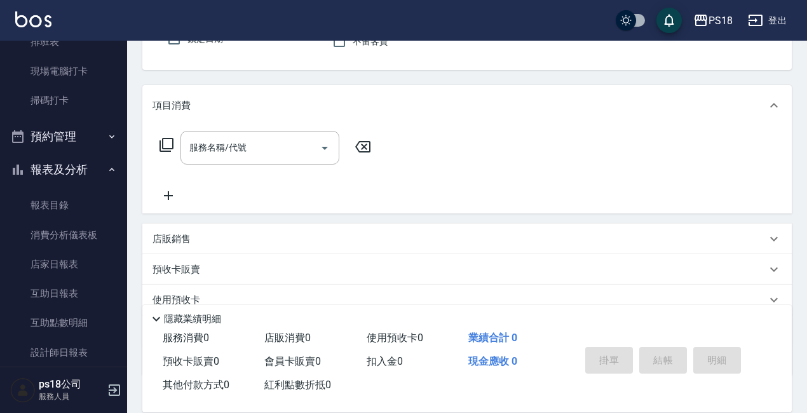
scroll to position [362, 0]
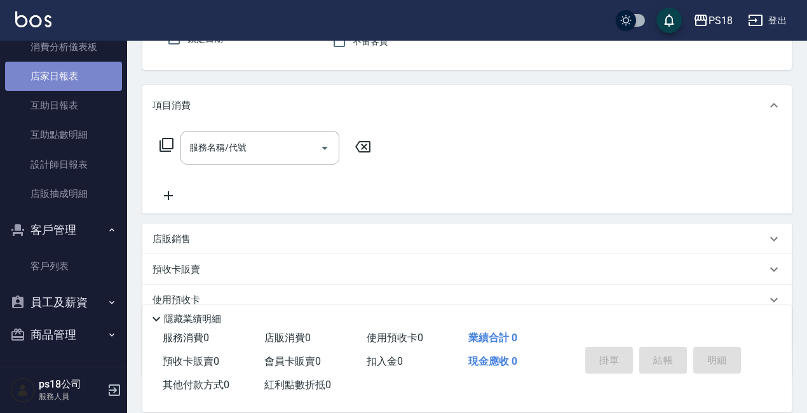
click at [65, 72] on link "店家日報表" at bounding box center [63, 76] width 117 height 29
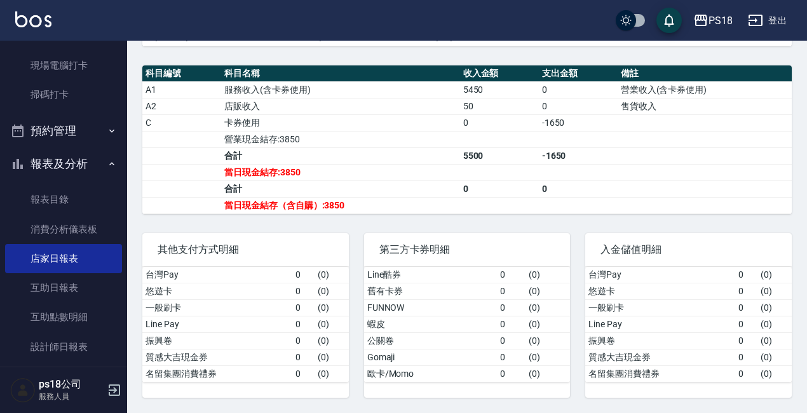
scroll to position [177, 0]
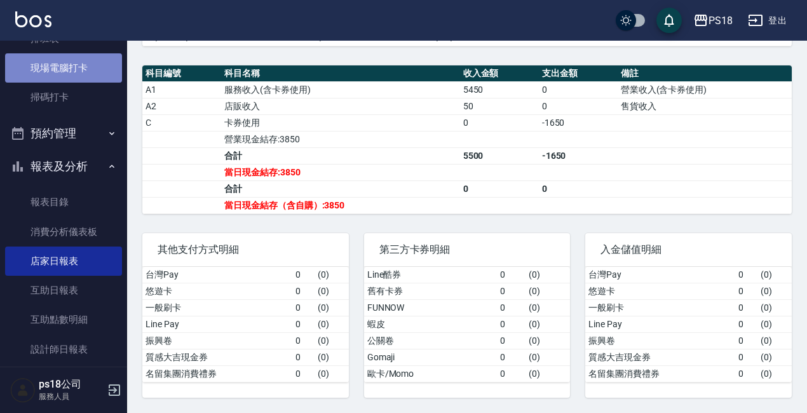
click at [74, 70] on link "現場電腦打卡" at bounding box center [63, 67] width 117 height 29
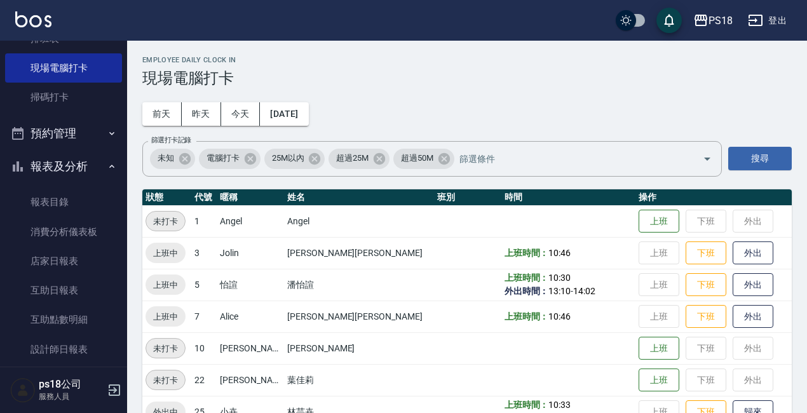
scroll to position [64, 0]
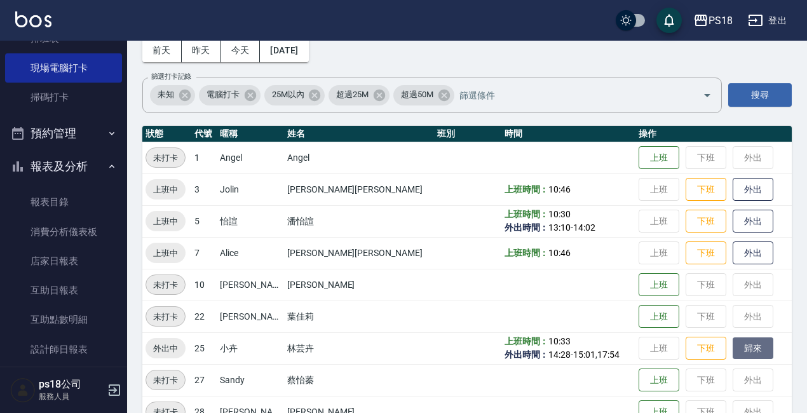
click at [732, 344] on button "歸來" at bounding box center [752, 348] width 41 height 22
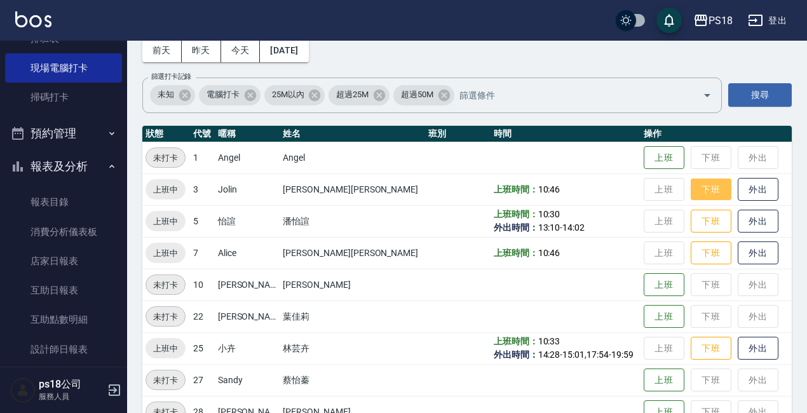
click at [690, 189] on button "下班" at bounding box center [710, 189] width 41 height 22
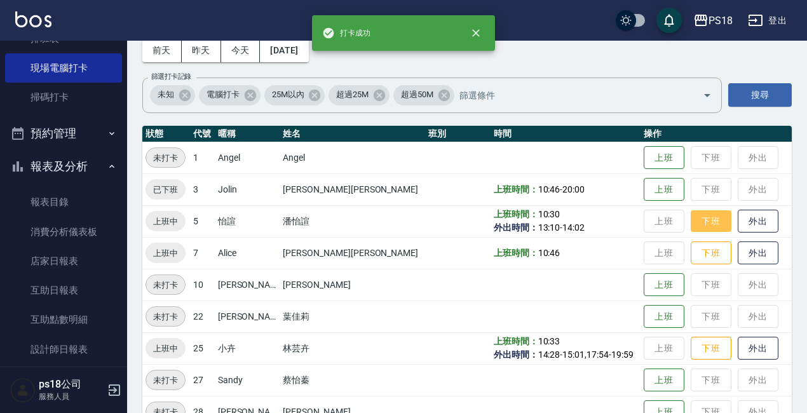
click at [693, 219] on button "下班" at bounding box center [710, 221] width 41 height 22
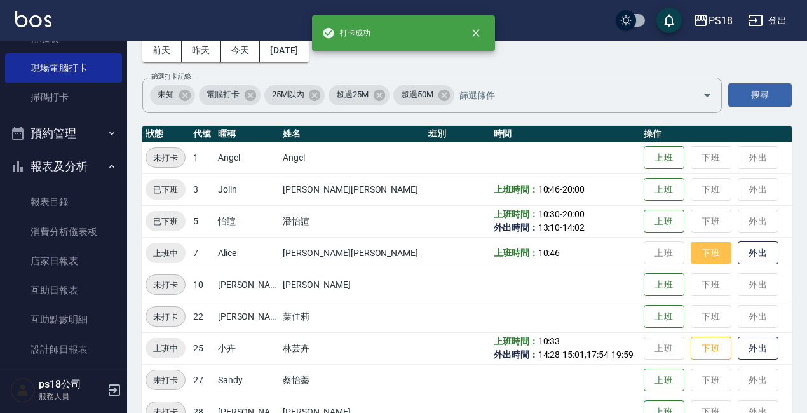
click at [690, 257] on button "下班" at bounding box center [710, 253] width 41 height 22
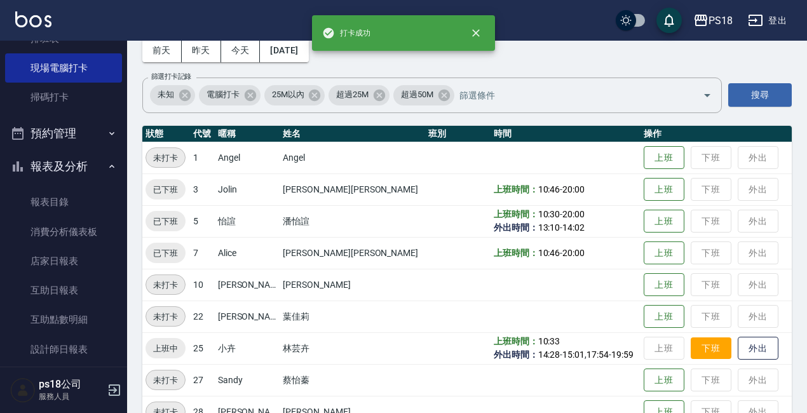
click at [697, 348] on button "下班" at bounding box center [710, 348] width 41 height 22
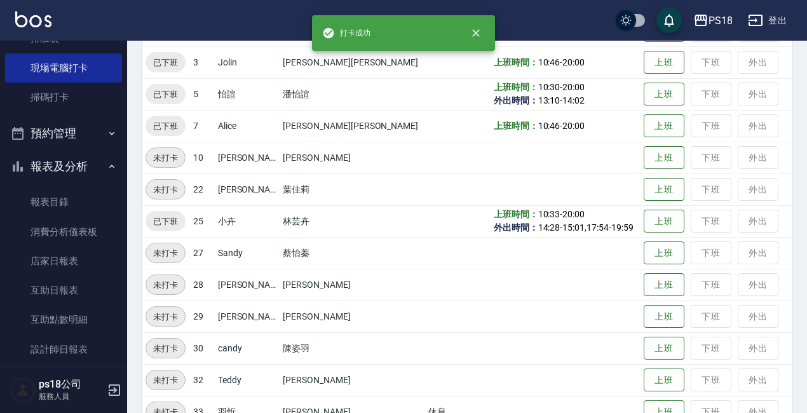
scroll to position [316, 0]
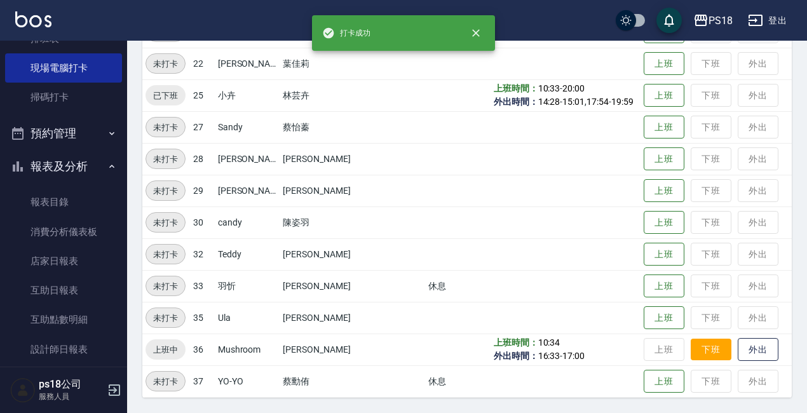
click at [696, 347] on button "下班" at bounding box center [710, 350] width 41 height 22
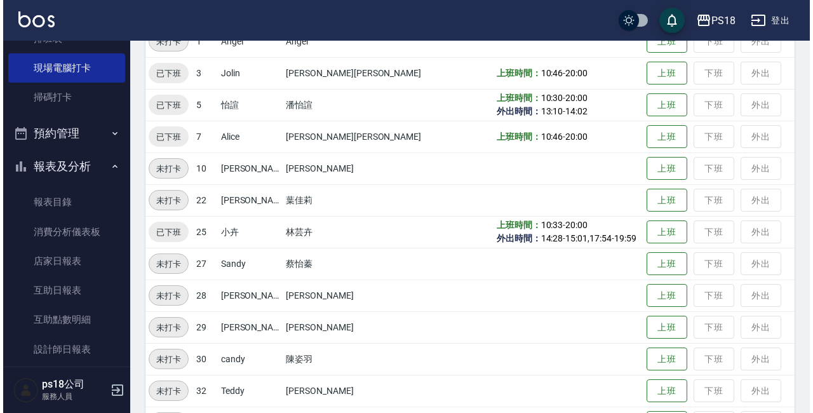
scroll to position [0, 0]
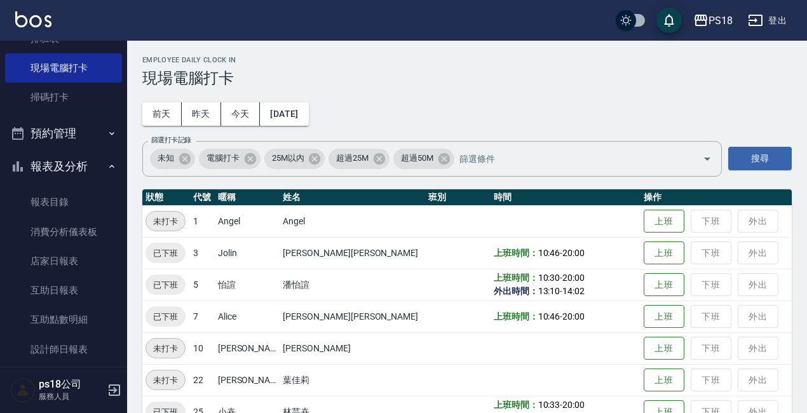
click at [779, 20] on button "登出" at bounding box center [767, 21] width 49 height 24
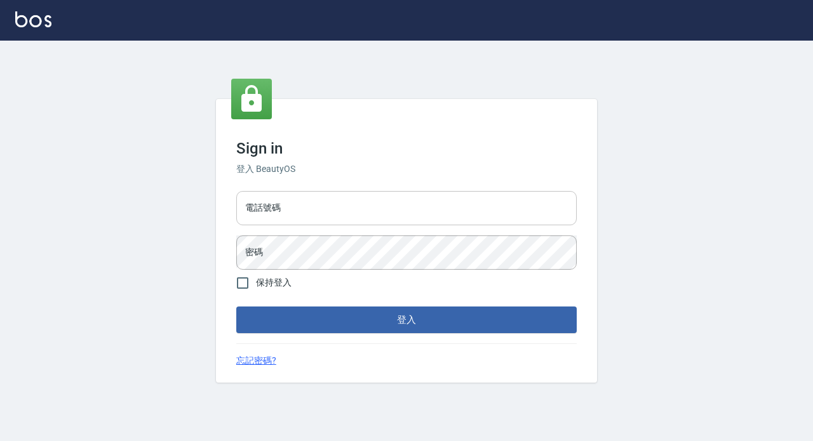
click at [280, 206] on input "電話號碼" at bounding box center [406, 208] width 340 height 34
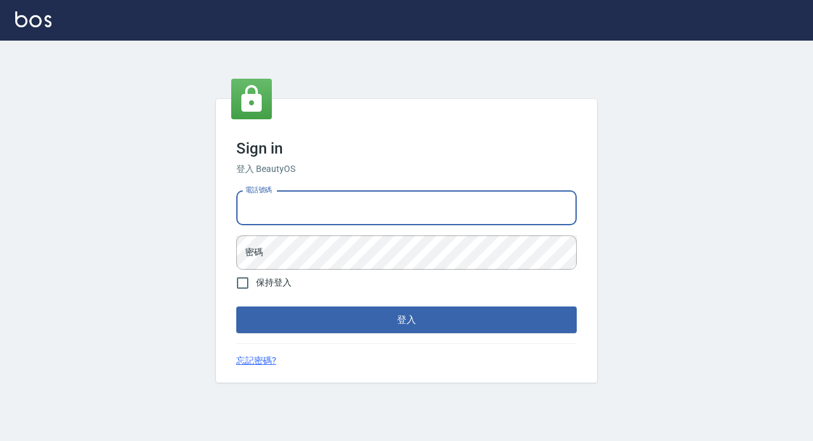
type input "89729295"
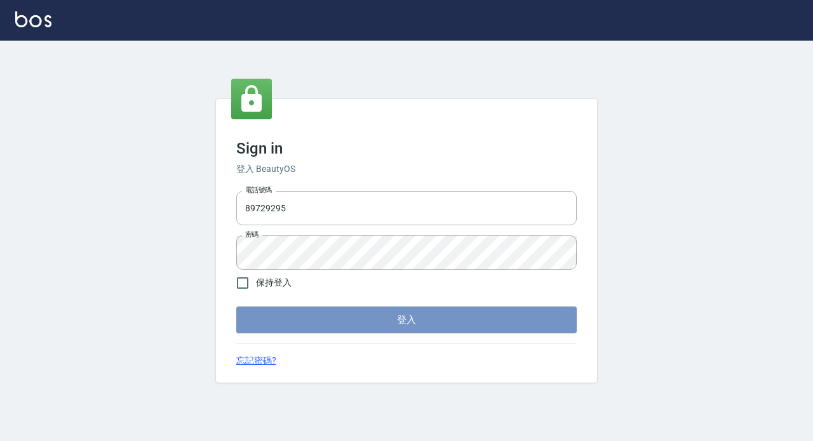
click at [356, 318] on button "登入" at bounding box center [406, 320] width 340 height 27
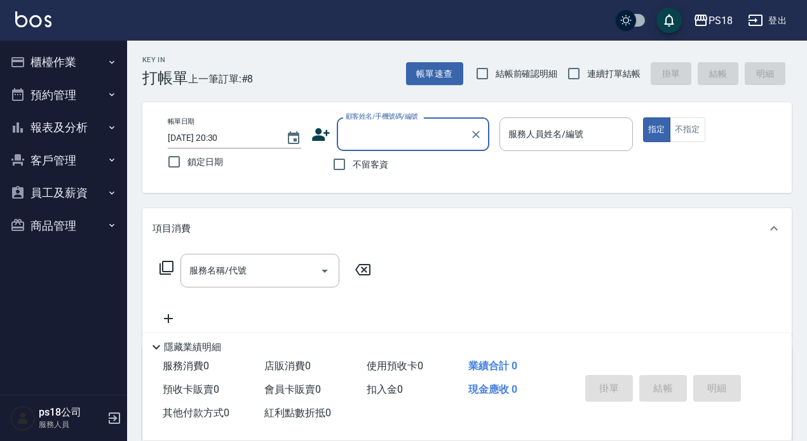
click at [65, 60] on button "櫃檯作業" at bounding box center [63, 62] width 117 height 33
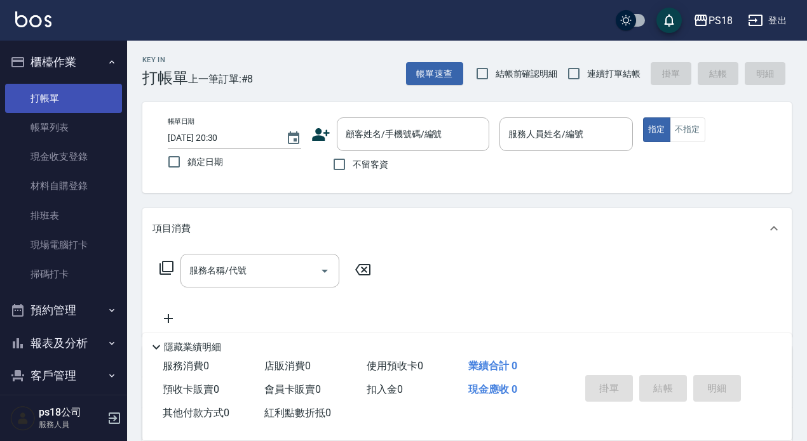
click at [66, 104] on link "打帳單" at bounding box center [63, 98] width 117 height 29
drag, startPoint x: 342, startPoint y: 165, endPoint x: 459, endPoint y: 158, distance: 117.7
click at [349, 165] on input "不留客資" at bounding box center [339, 164] width 27 height 27
checkbox input "true"
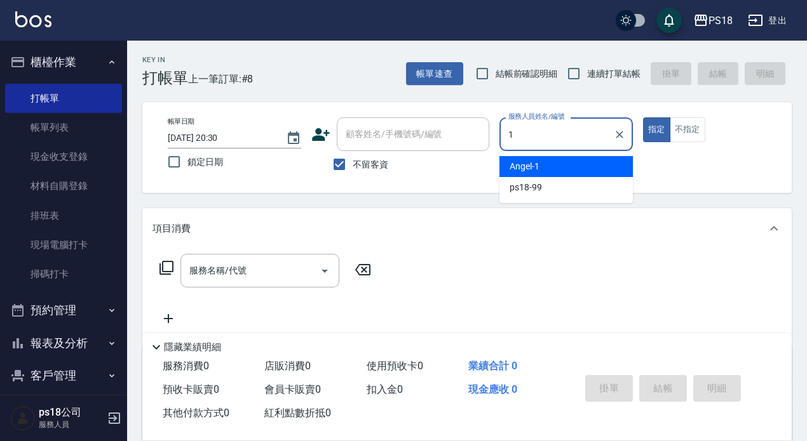
click at [563, 161] on div "[PERSON_NAME] -1" at bounding box center [565, 166] width 133 height 21
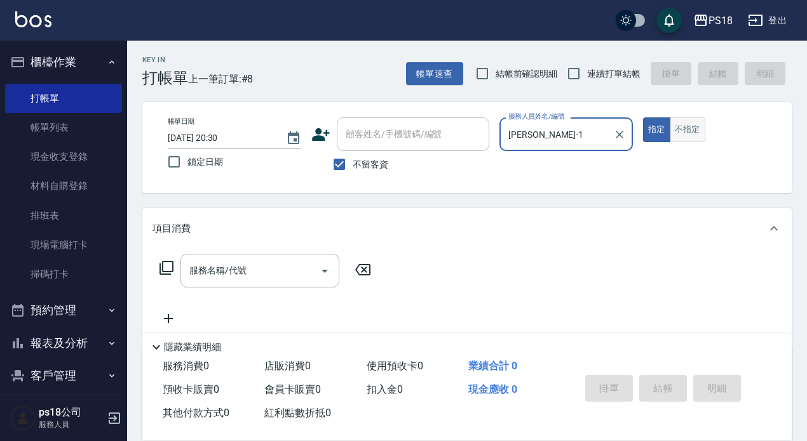
type input "[PERSON_NAME]-1"
click at [694, 133] on button "不指定" at bounding box center [687, 130] width 36 height 25
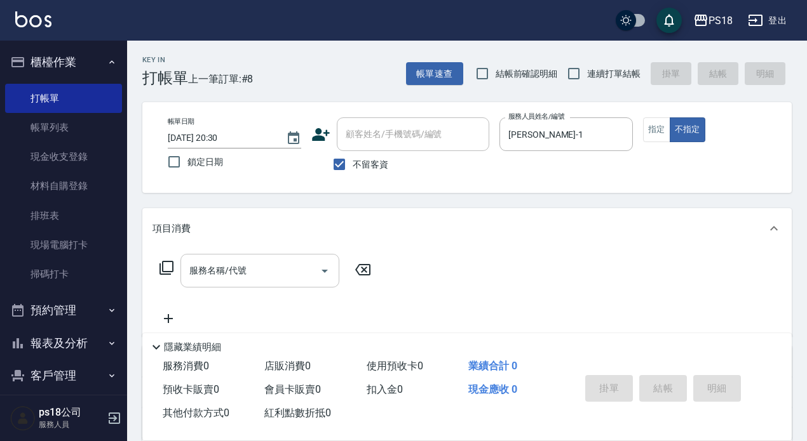
click at [219, 270] on div "服務名稱/代號 服務名稱/代號" at bounding box center [259, 271] width 159 height 34
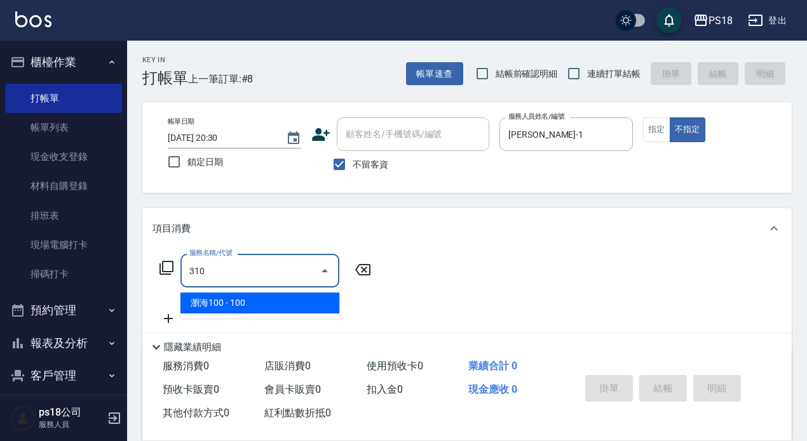
drag, startPoint x: 226, startPoint y: 305, endPoint x: 213, endPoint y: 293, distance: 17.5
click at [227, 303] on span "瀏海100 - 100" at bounding box center [259, 303] width 159 height 21
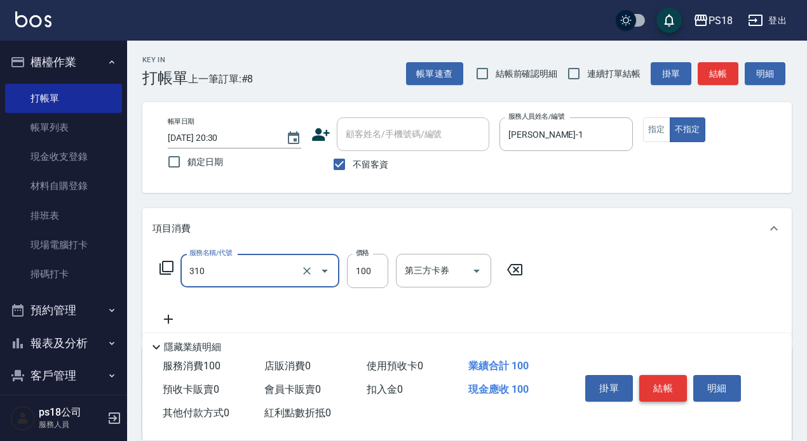
type input "瀏海100(310)"
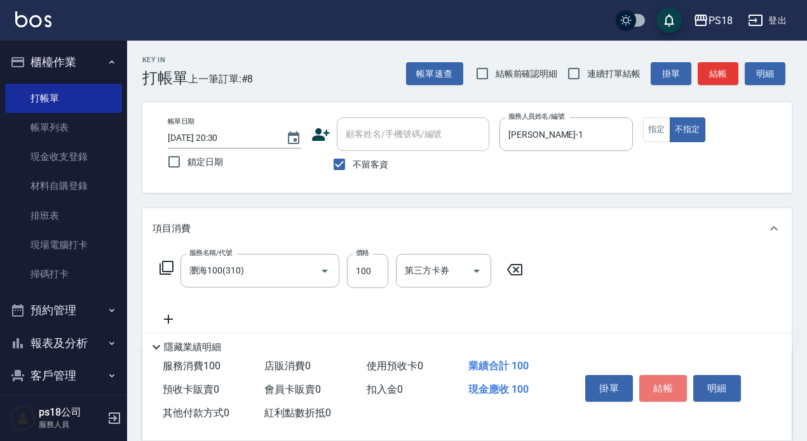
click at [664, 384] on button "結帳" at bounding box center [663, 388] width 48 height 27
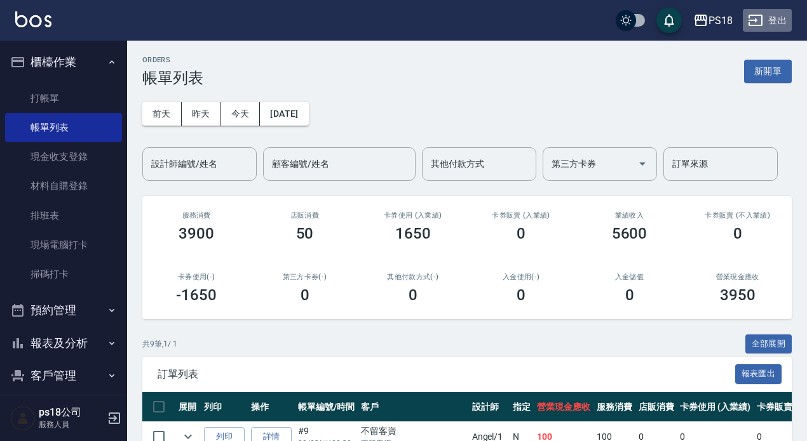
click at [783, 19] on button "登出" at bounding box center [767, 21] width 49 height 24
